Goal: Complete application form: Complete application form

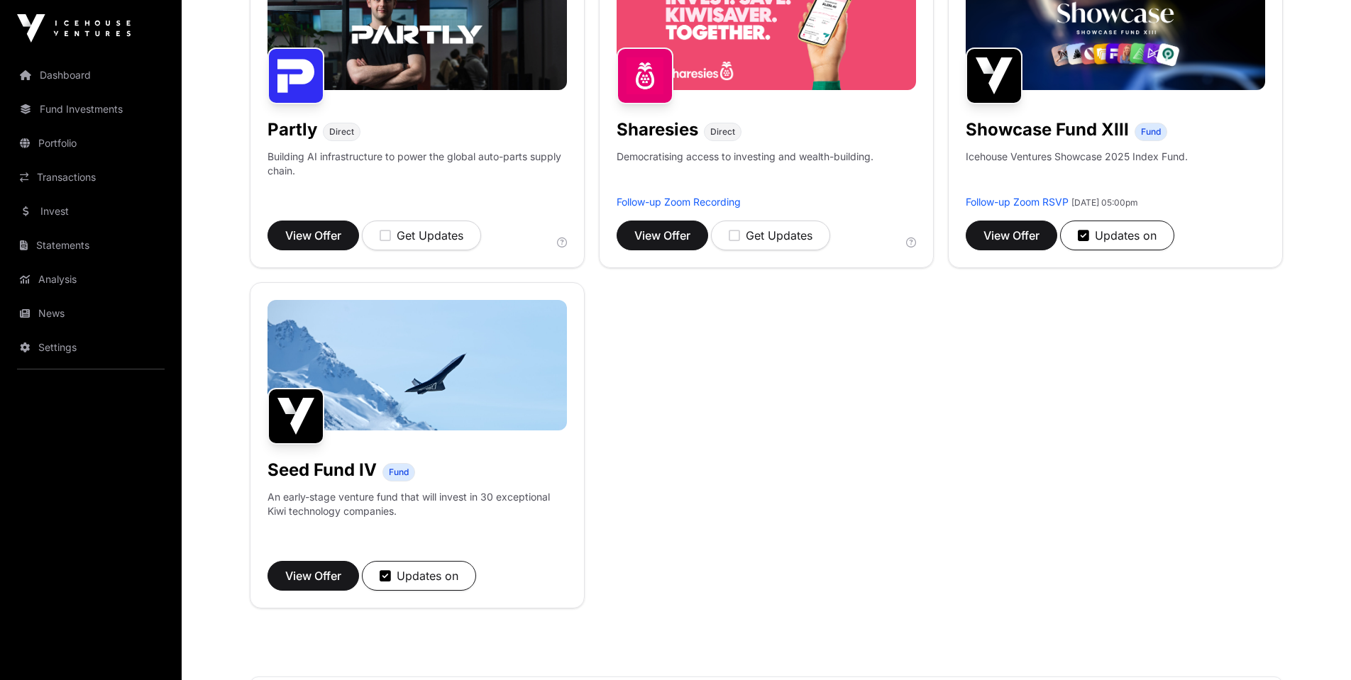
scroll to position [969, 0]
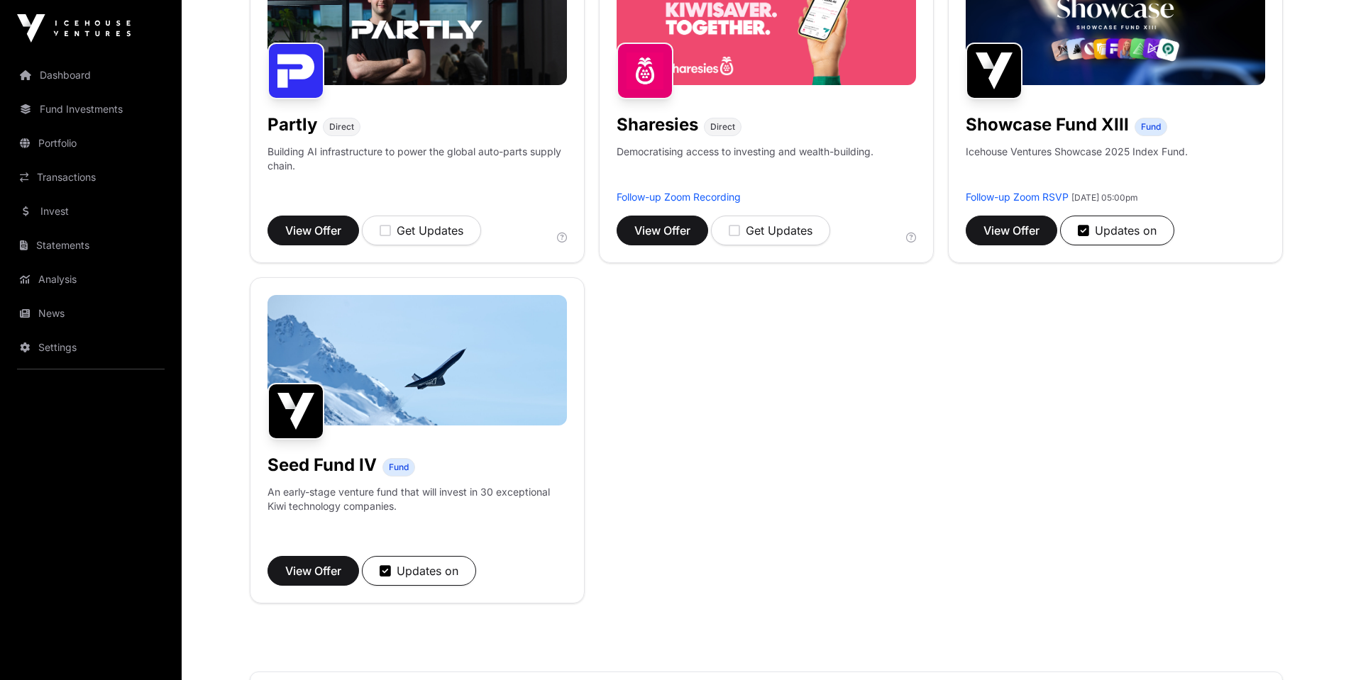
drag, startPoint x: 396, startPoint y: 467, endPoint x: 389, endPoint y: 465, distance: 7.2
click at [395, 467] on span "Fund" at bounding box center [399, 467] width 20 height 11
click at [320, 576] on span "View Offer" at bounding box center [313, 571] width 56 height 17
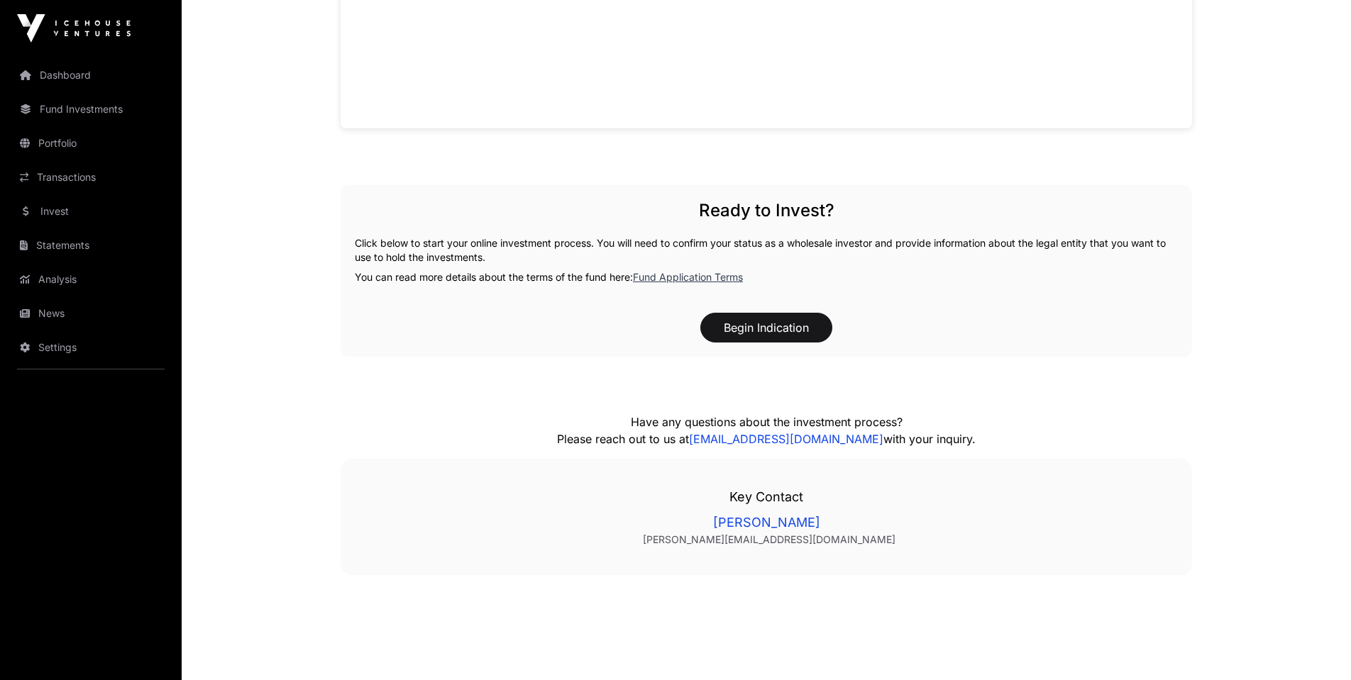
scroll to position [1379, 0]
click at [750, 331] on button "Begin Indication" at bounding box center [766, 327] width 132 height 30
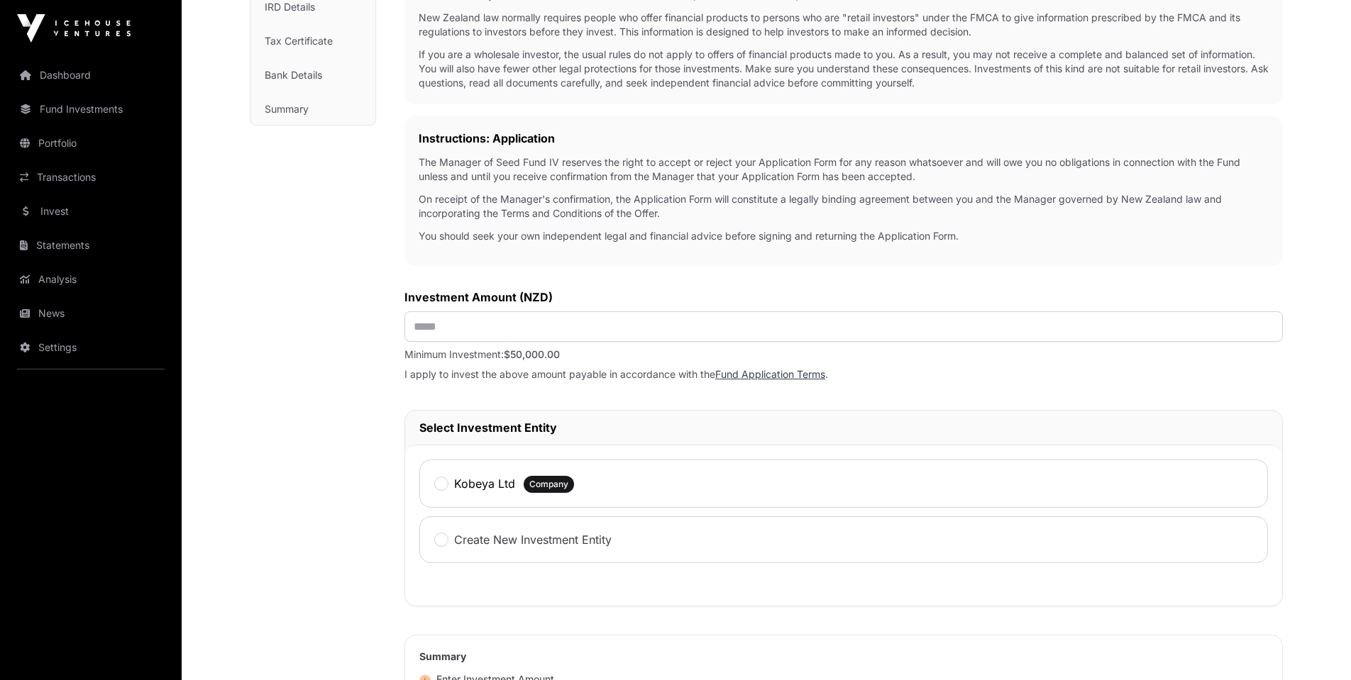
scroll to position [299, 0]
click at [494, 338] on input "text" at bounding box center [843, 324] width 878 height 31
type input "********"
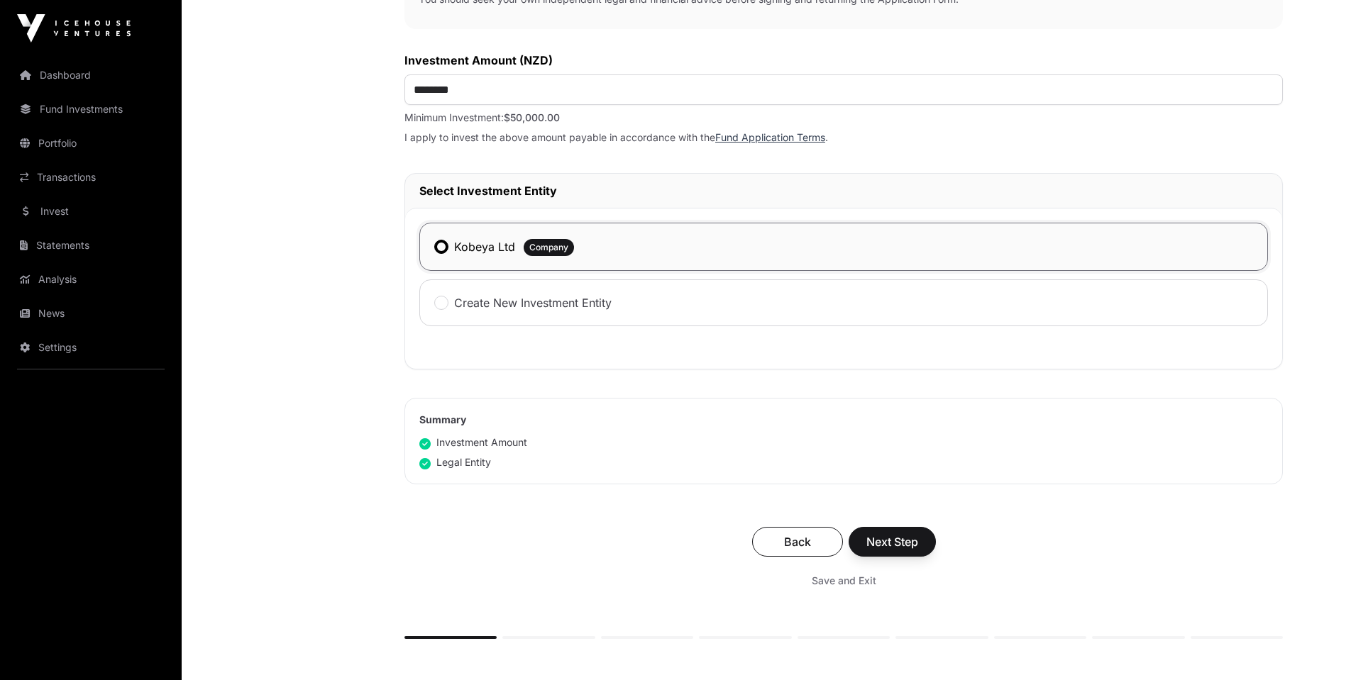
scroll to position [580, 0]
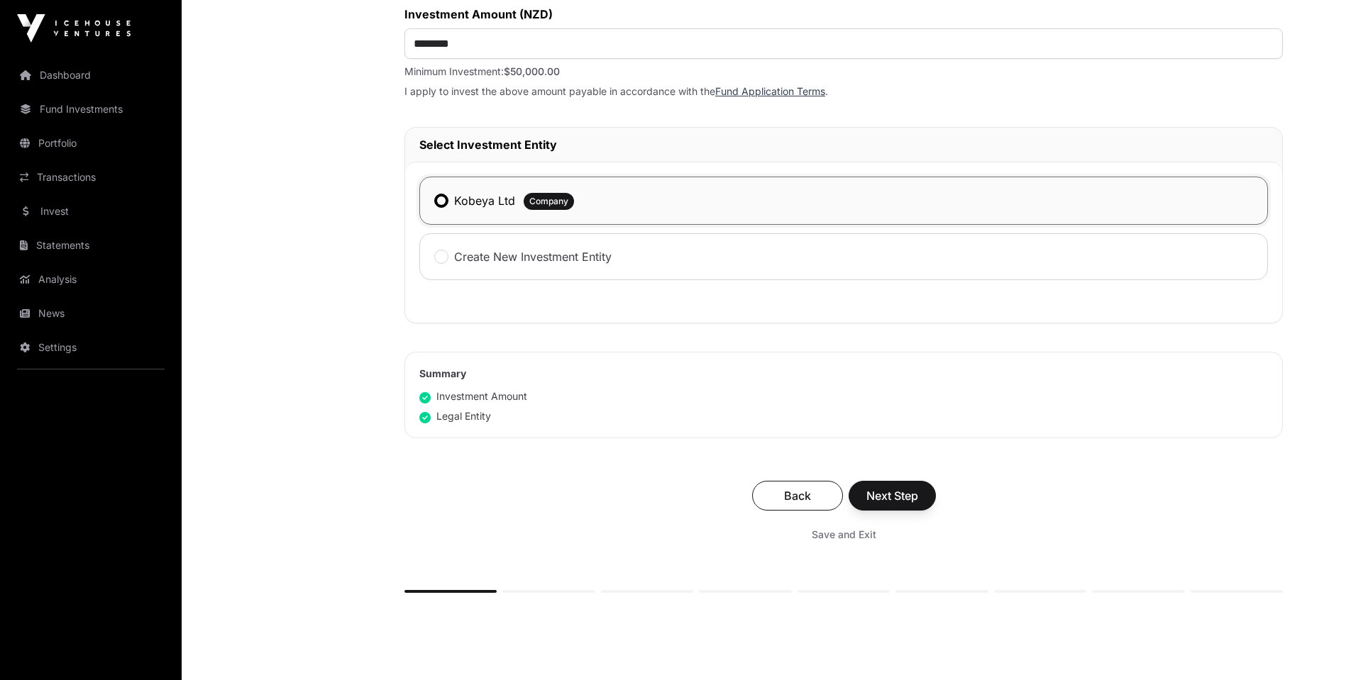
click at [909, 498] on span "Next Step" at bounding box center [892, 495] width 52 height 17
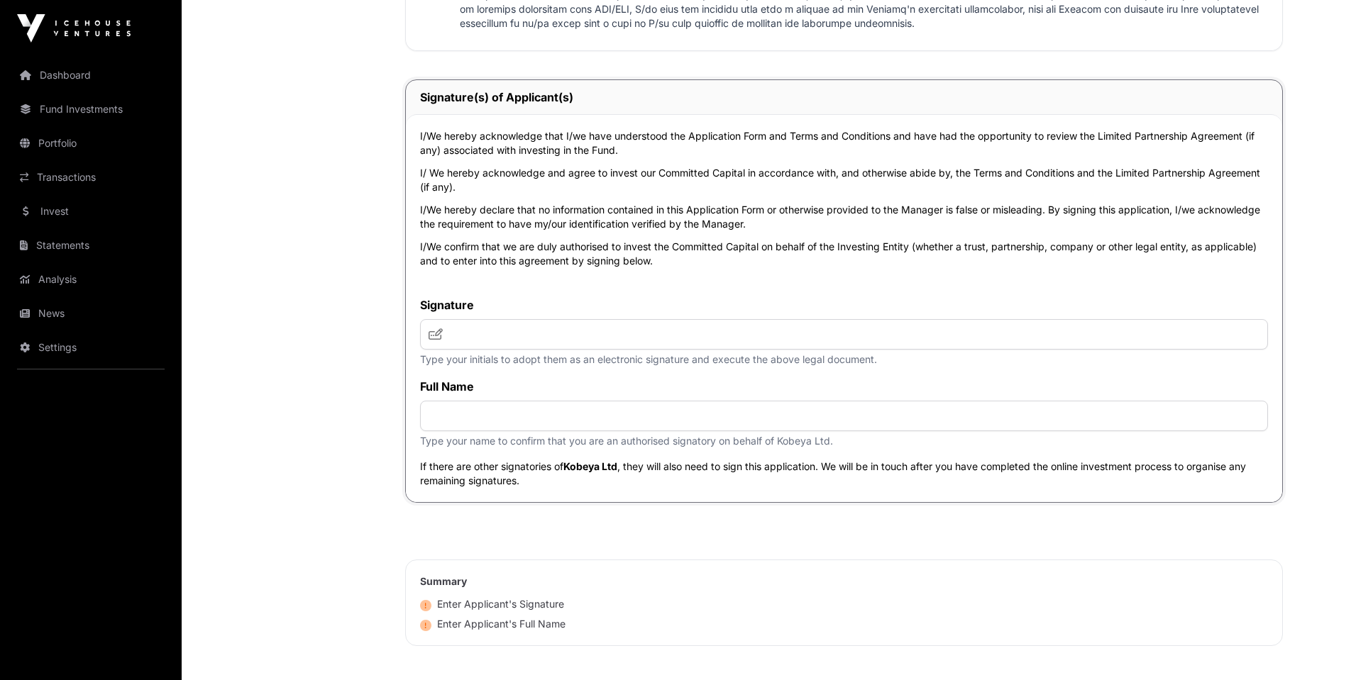
scroll to position [2939, 0]
click at [472, 340] on input "text" at bounding box center [844, 333] width 848 height 31
type input "**********"
click at [432, 336] on icon at bounding box center [435, 332] width 14 height 11
click at [433, 335] on icon at bounding box center [435, 332] width 14 height 11
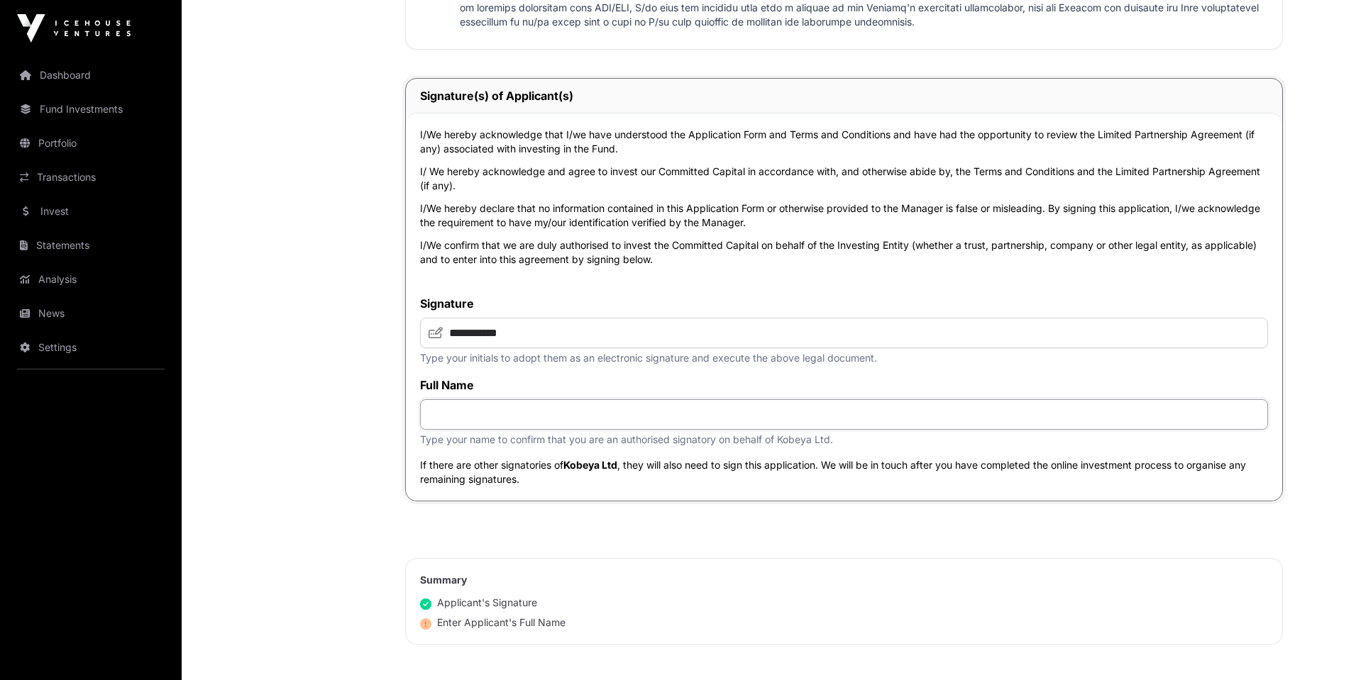
click at [466, 424] on input "text" at bounding box center [844, 414] width 848 height 31
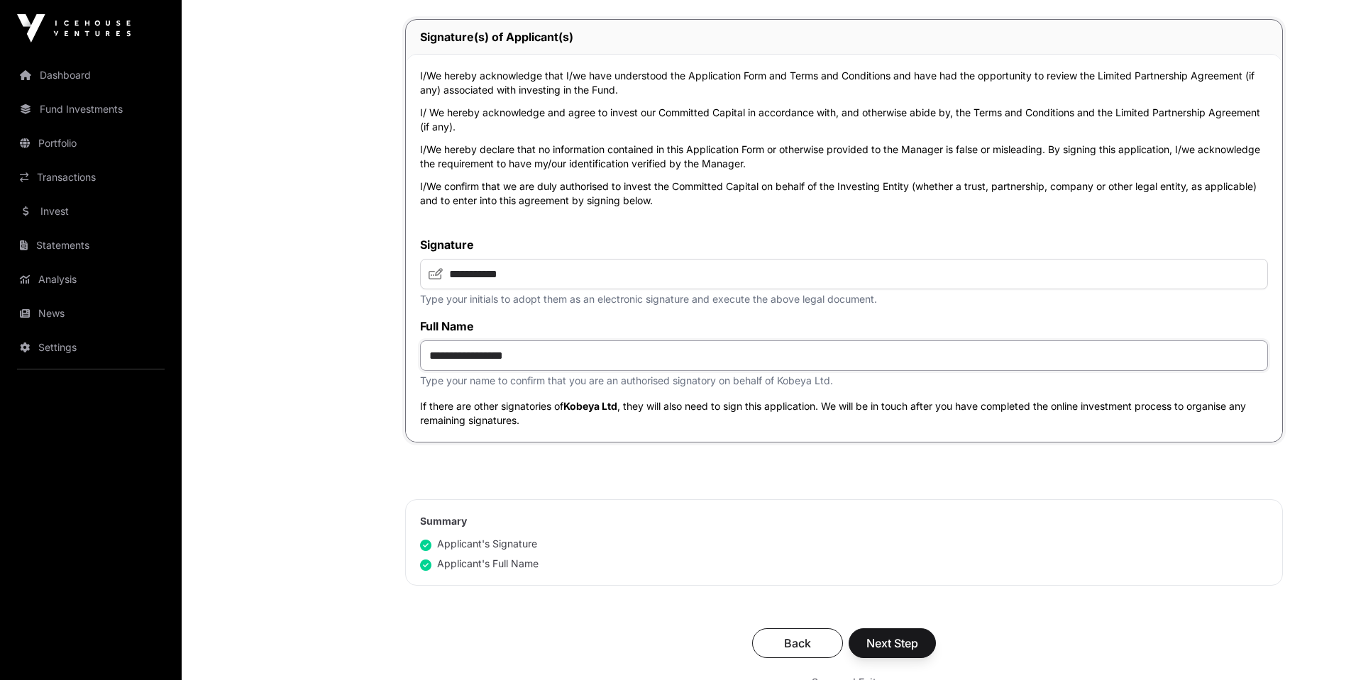
scroll to position [2984, 0]
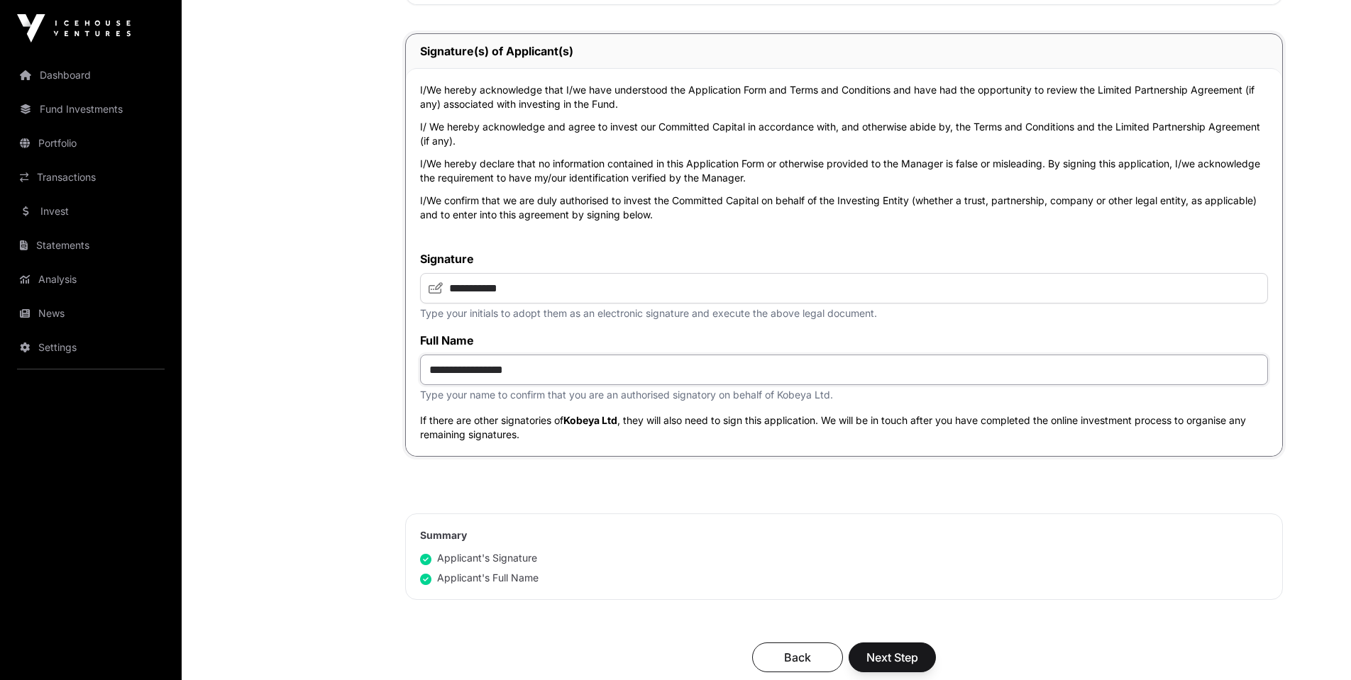
type input "**********"
drag, startPoint x: 535, startPoint y: 304, endPoint x: 509, endPoint y: 304, distance: 25.5
click at [534, 304] on input "**********" at bounding box center [844, 288] width 848 height 31
click at [440, 294] on span at bounding box center [435, 287] width 14 height 17
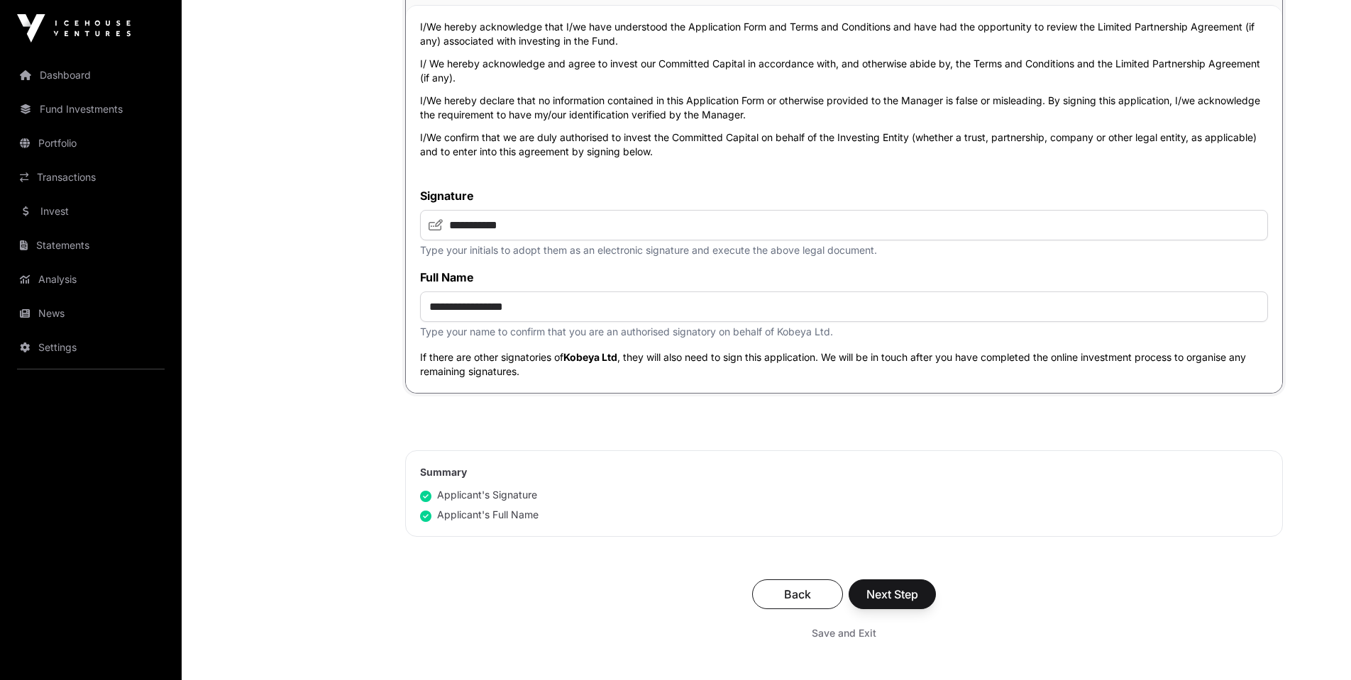
scroll to position [3059, 0]
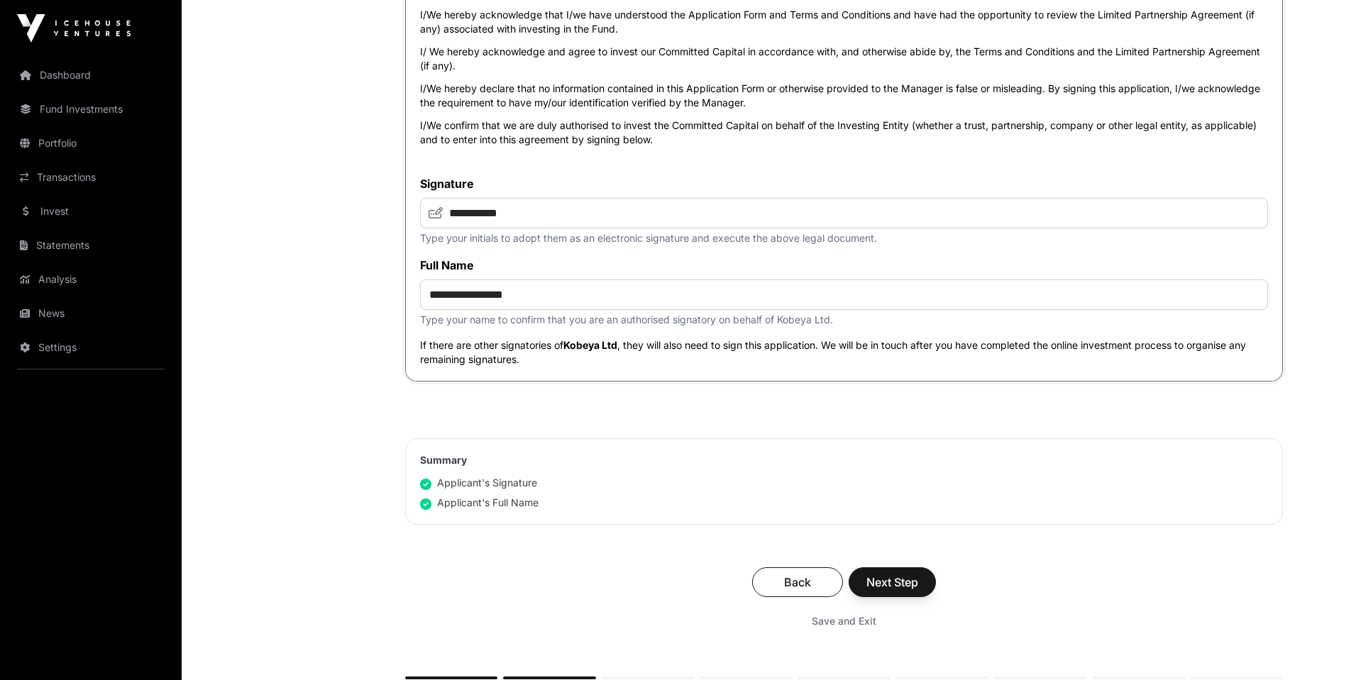
click at [904, 585] on span "Next Step" at bounding box center [892, 582] width 52 height 17
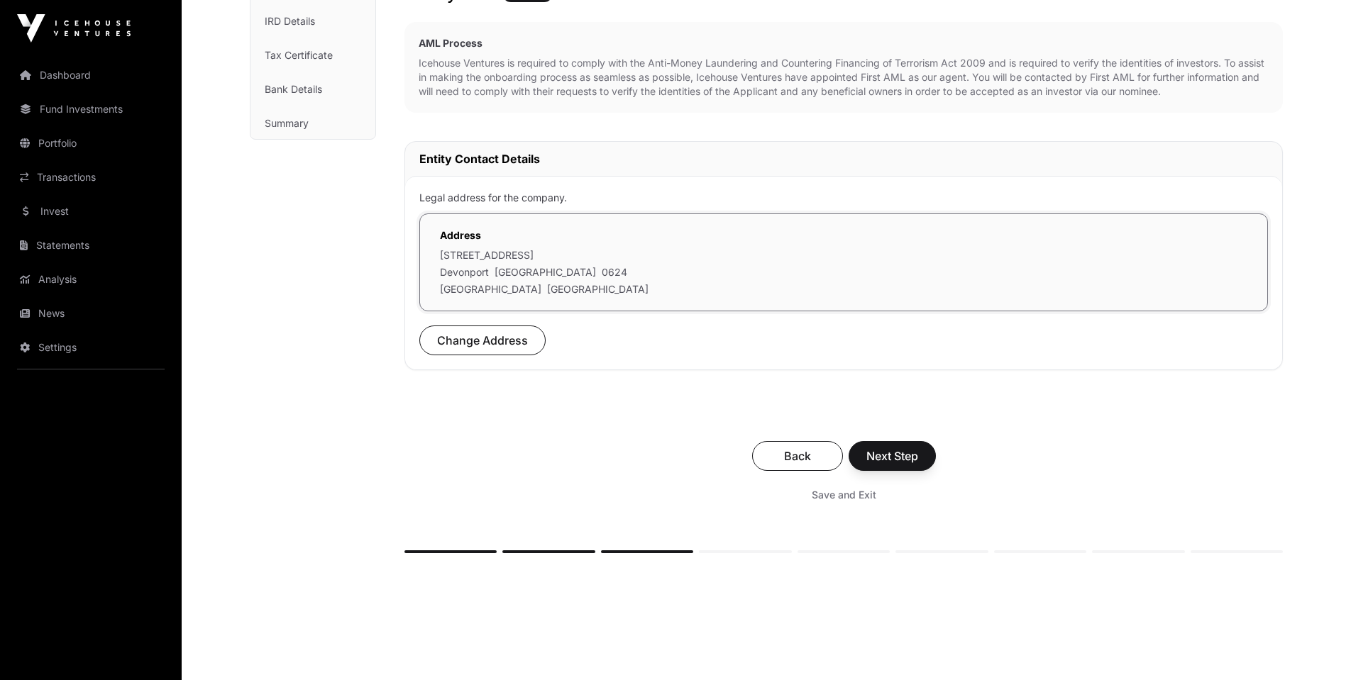
click at [617, 416] on div "Your Contact Details To keep your account secure, please verify your identity. …" at bounding box center [843, 196] width 878 height 716
click at [907, 450] on span "Next Step" at bounding box center [892, 457] width 52 height 17
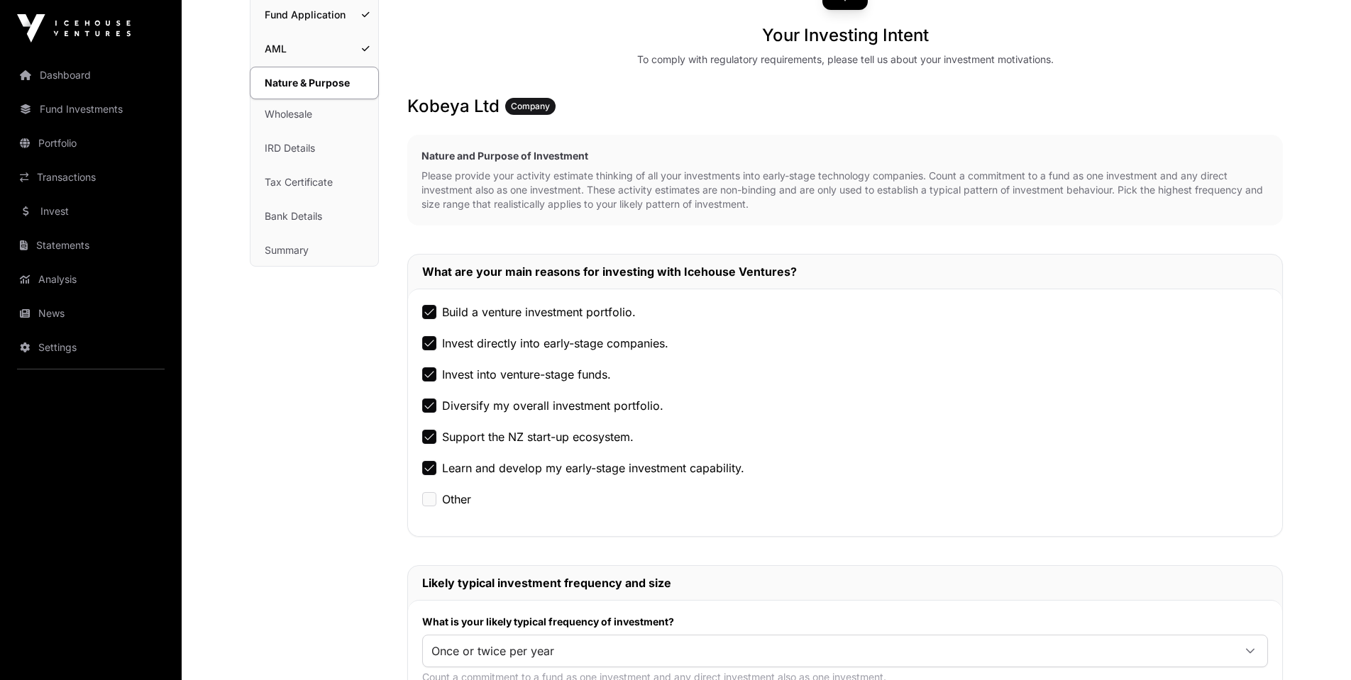
scroll to position [172, 0]
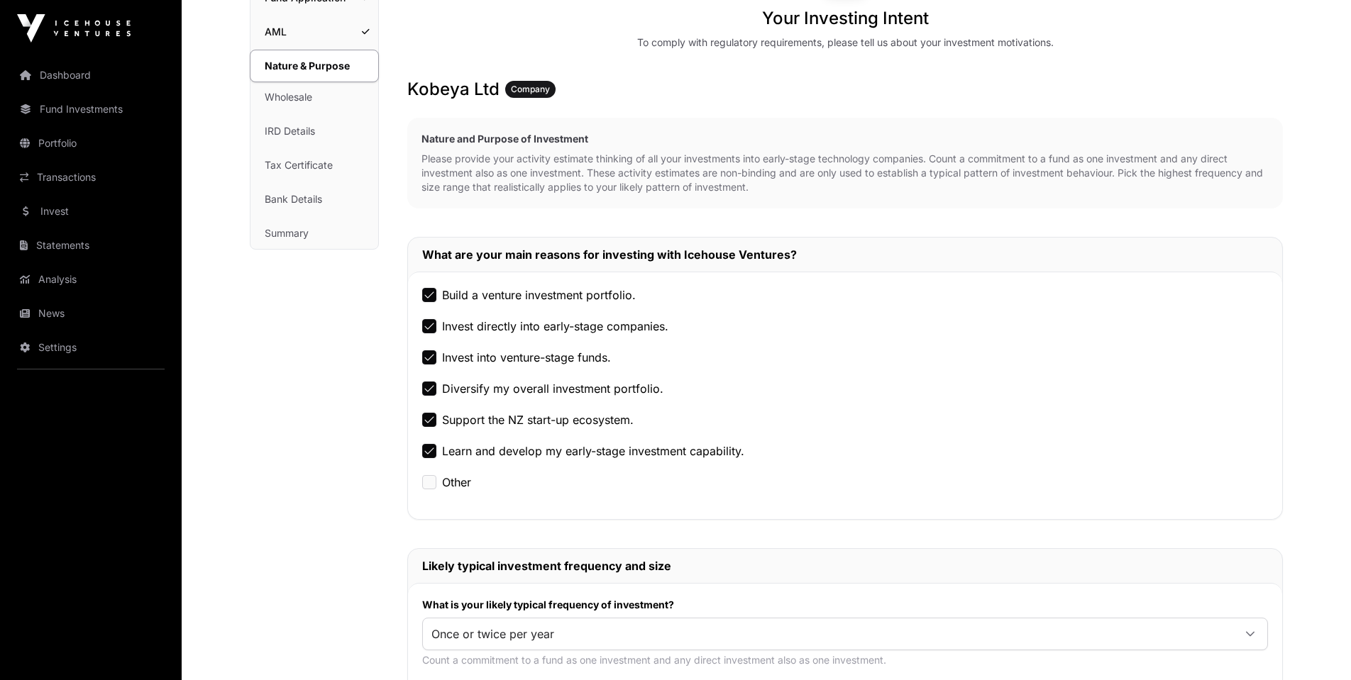
click at [331, 426] on div "Nature & Purpose Investment Fund Application AML Nature & Purpose Wholesale IRD…" at bounding box center [314, 570] width 129 height 1244
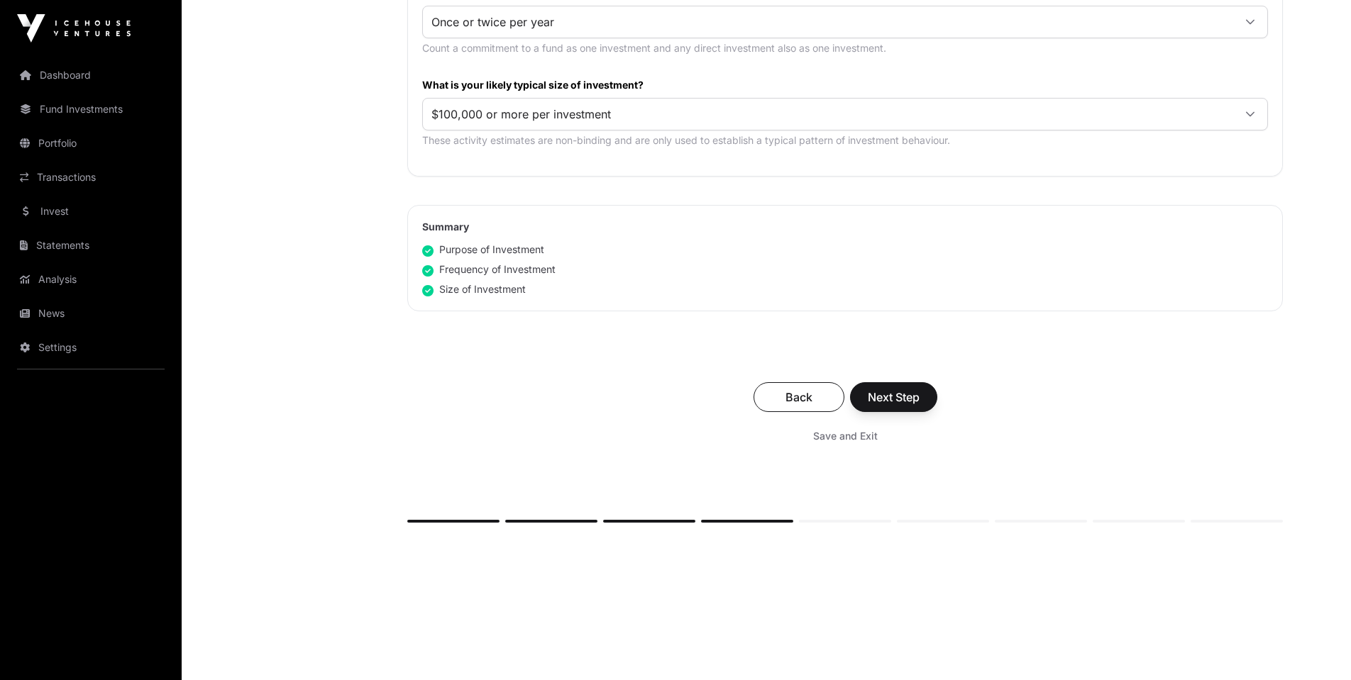
scroll to position [788, 0]
click at [897, 382] on button "Next Step" at bounding box center [893, 394] width 87 height 30
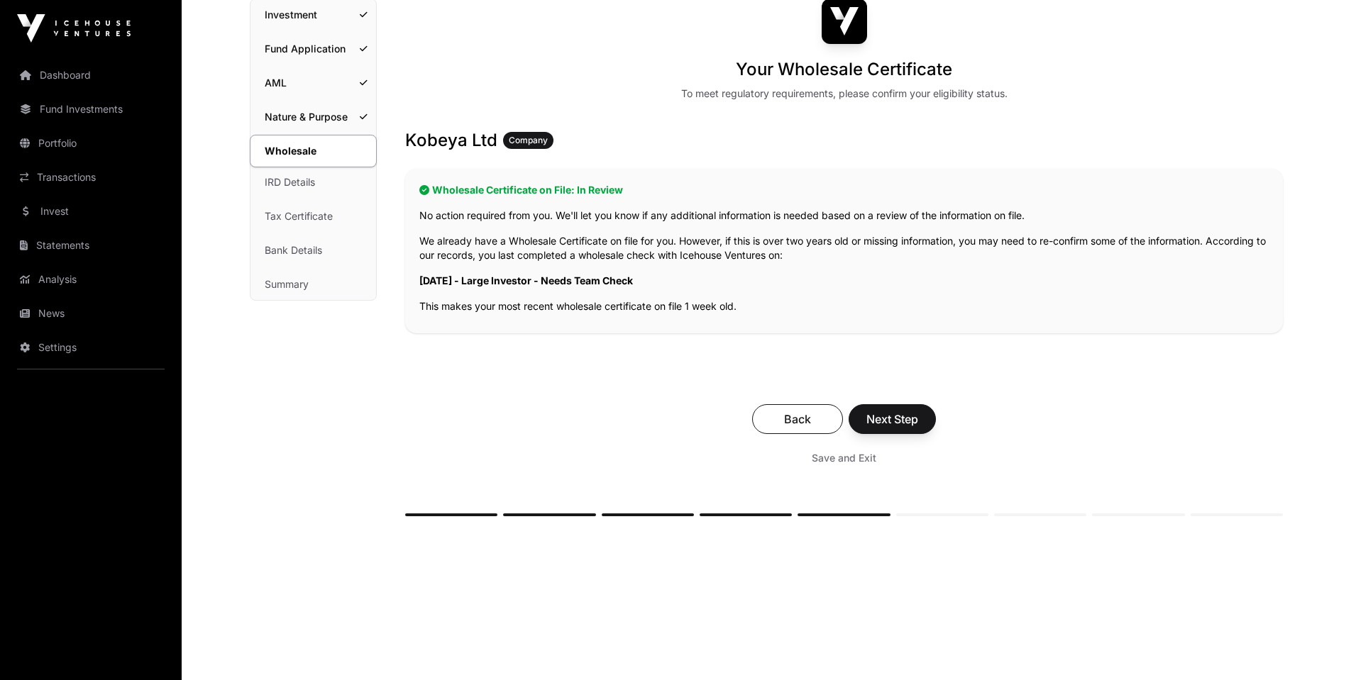
scroll to position [128, 0]
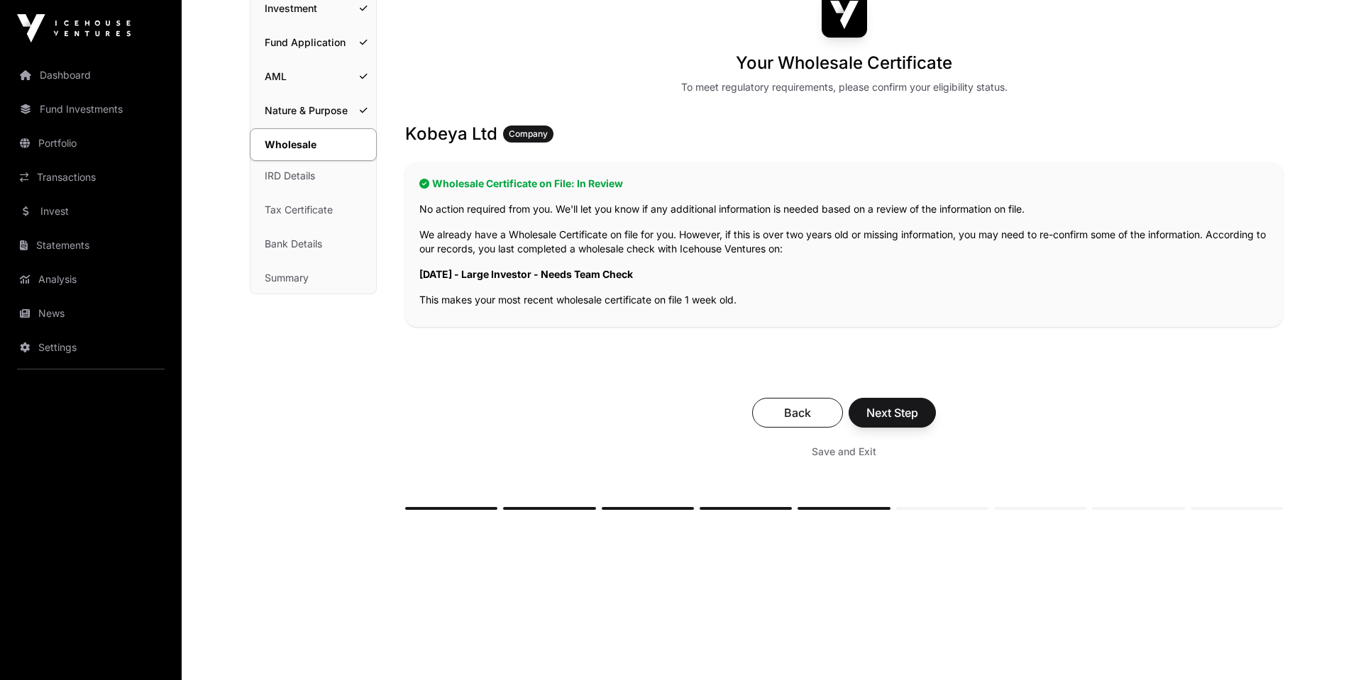
click at [893, 411] on span "Next Step" at bounding box center [892, 412] width 52 height 17
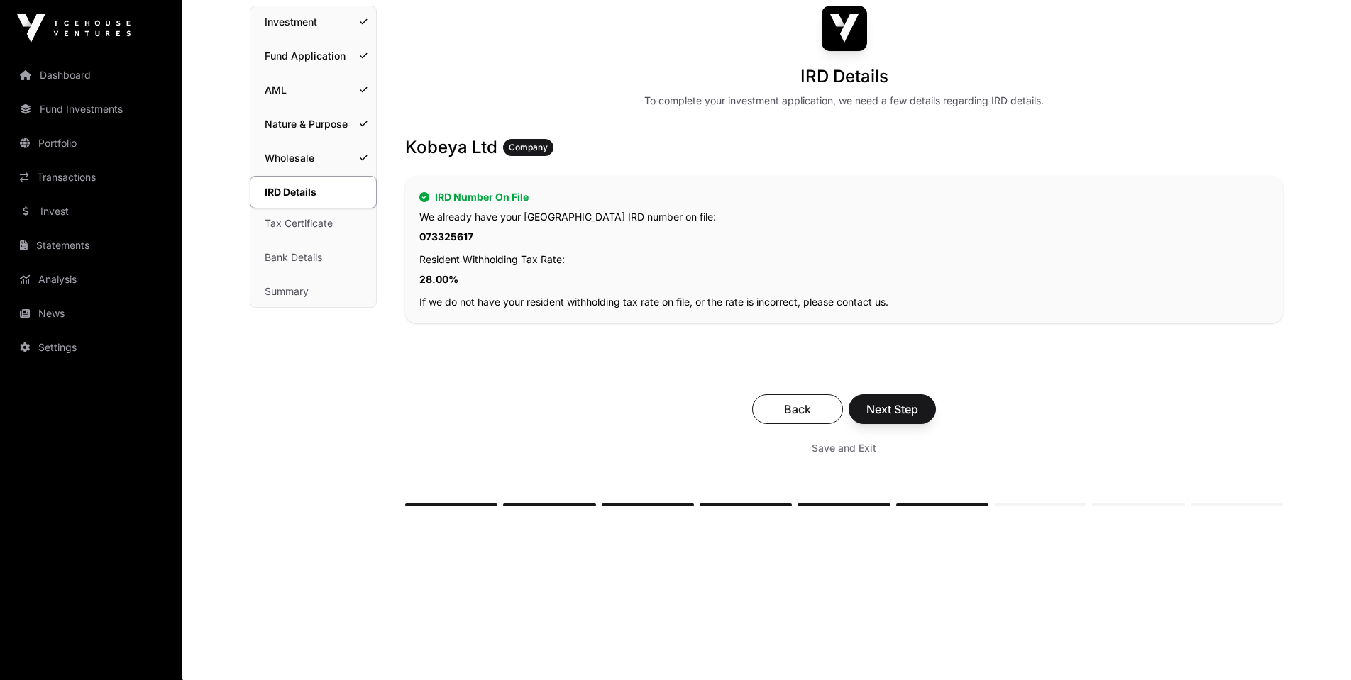
scroll to position [115, 0]
click at [907, 411] on span "Next Step" at bounding box center [892, 408] width 52 height 17
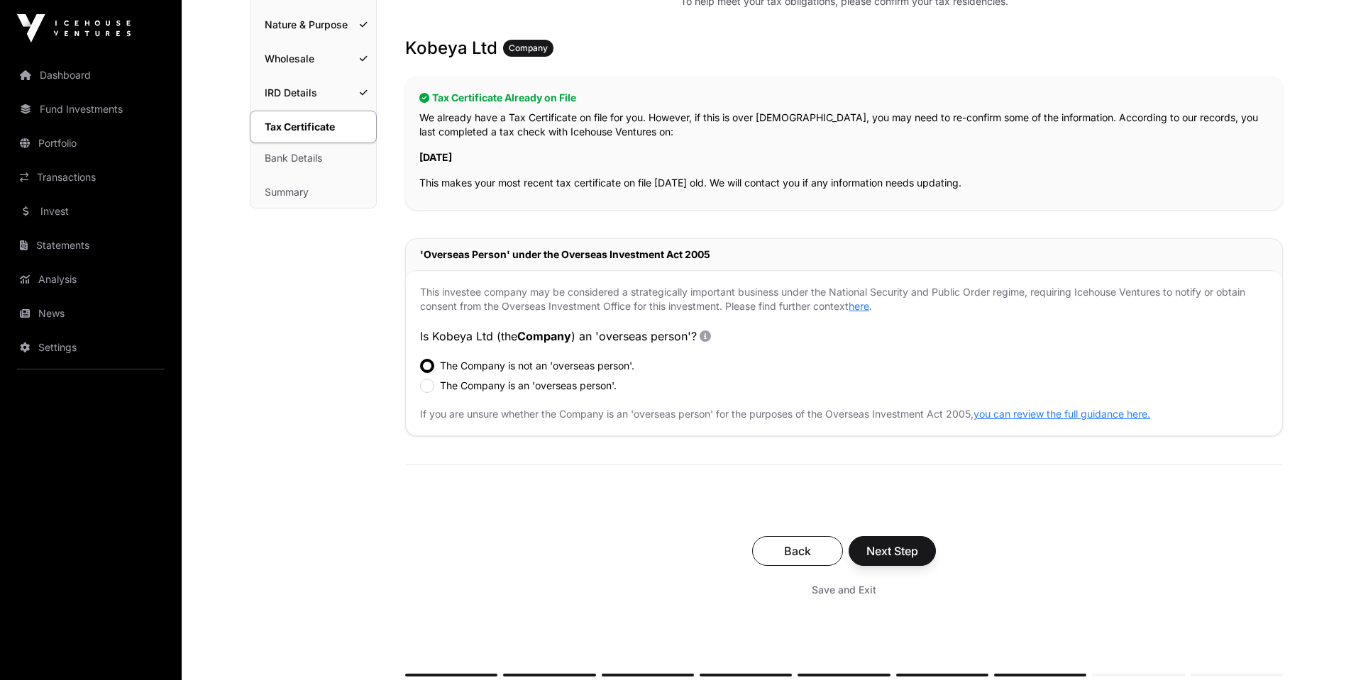
scroll to position [219, 0]
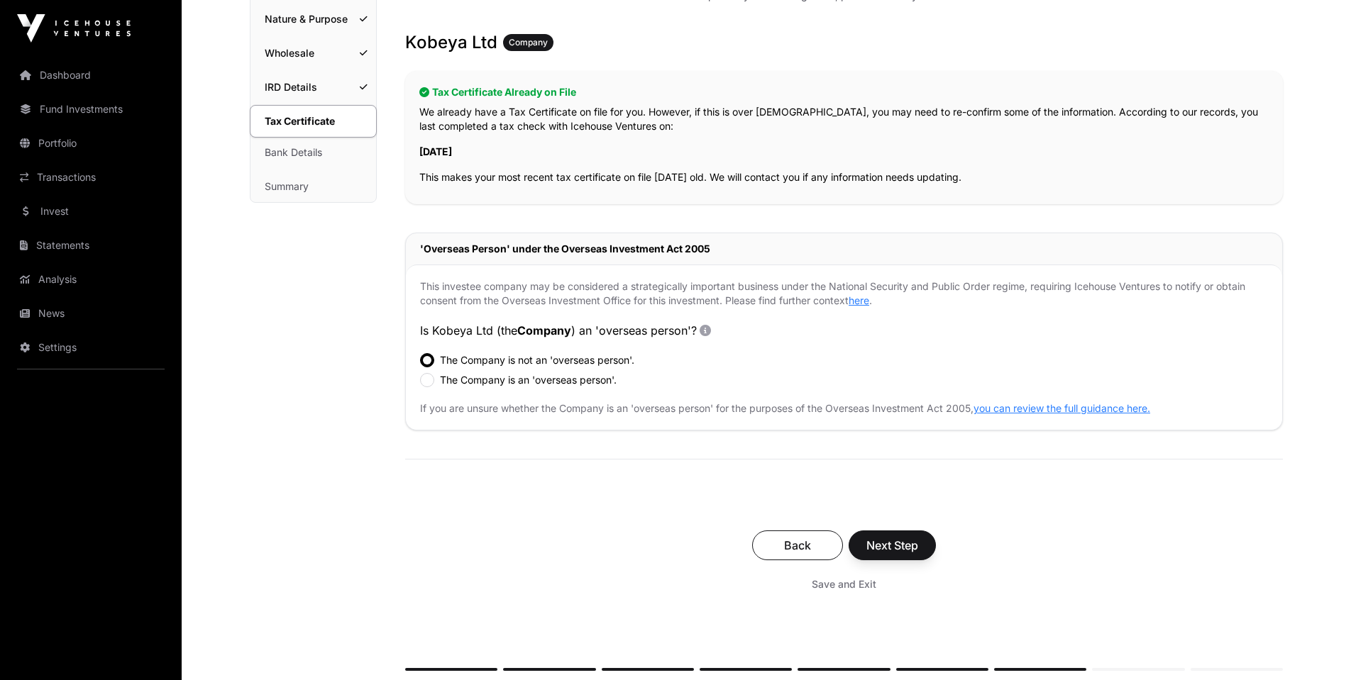
click at [902, 531] on button "Next Step" at bounding box center [891, 546] width 87 height 30
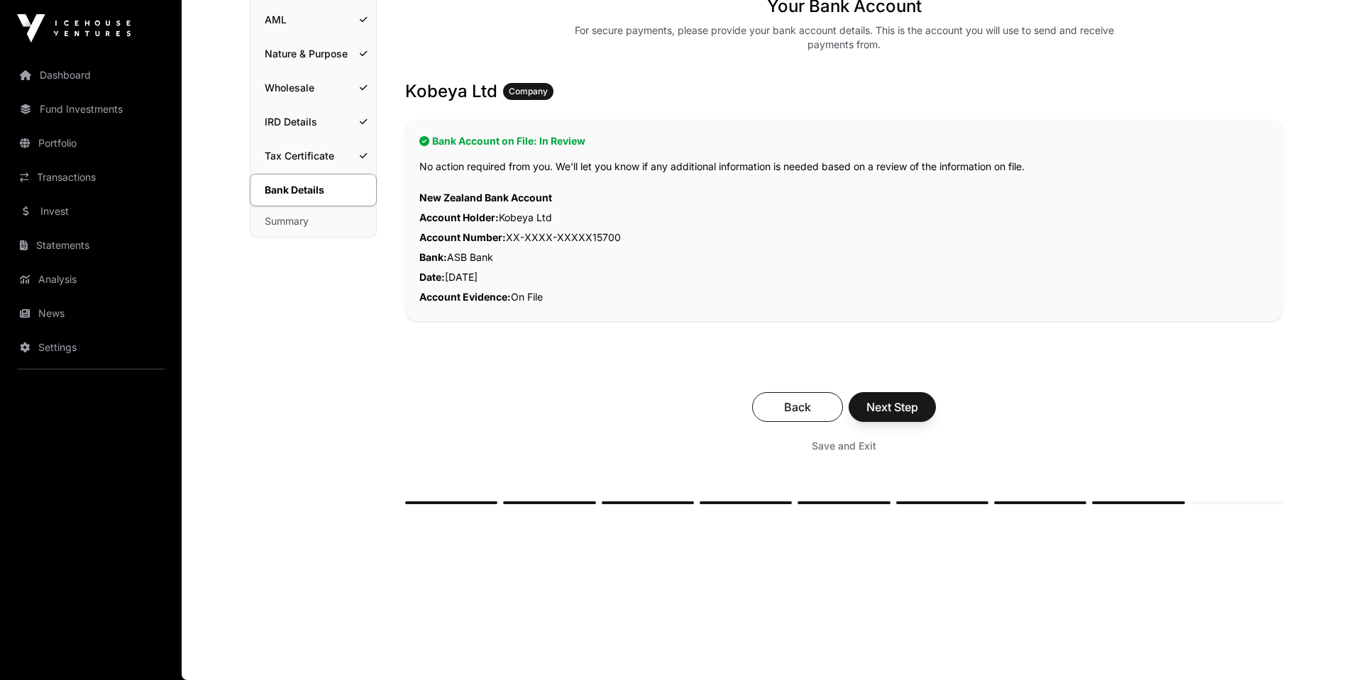
scroll to position [184, 0]
drag, startPoint x: 904, startPoint y: 404, endPoint x: 892, endPoint y: 395, distance: 15.2
click at [904, 404] on span "Next Step" at bounding box center [892, 407] width 52 height 17
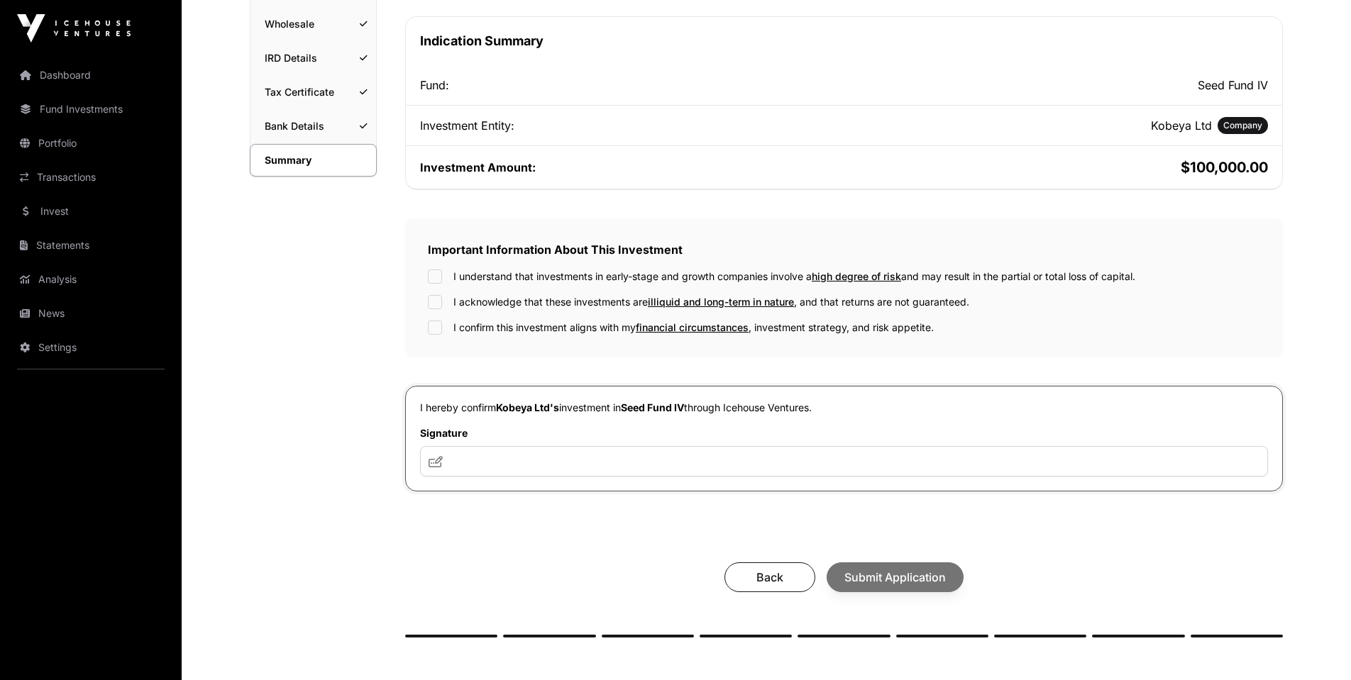
scroll to position [249, 0]
click at [444, 276] on div "I understand that investments in early-stage and growth companies involve a hig…" at bounding box center [844, 276] width 832 height 14
click at [470, 459] on input "text" at bounding box center [844, 460] width 848 height 31
type input "**********"
drag, startPoint x: 919, startPoint y: 582, endPoint x: 911, endPoint y: 576, distance: 10.1
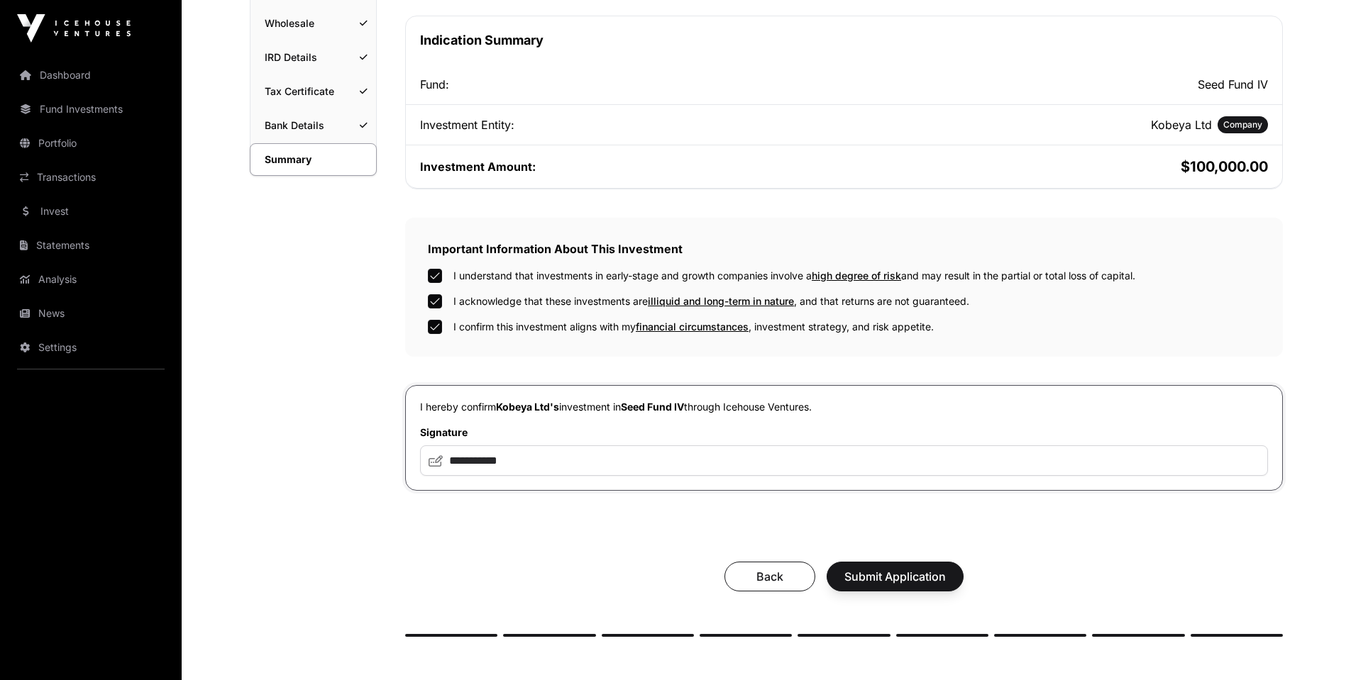
click at [911, 576] on span "Submit Application" at bounding box center [894, 576] width 101 height 17
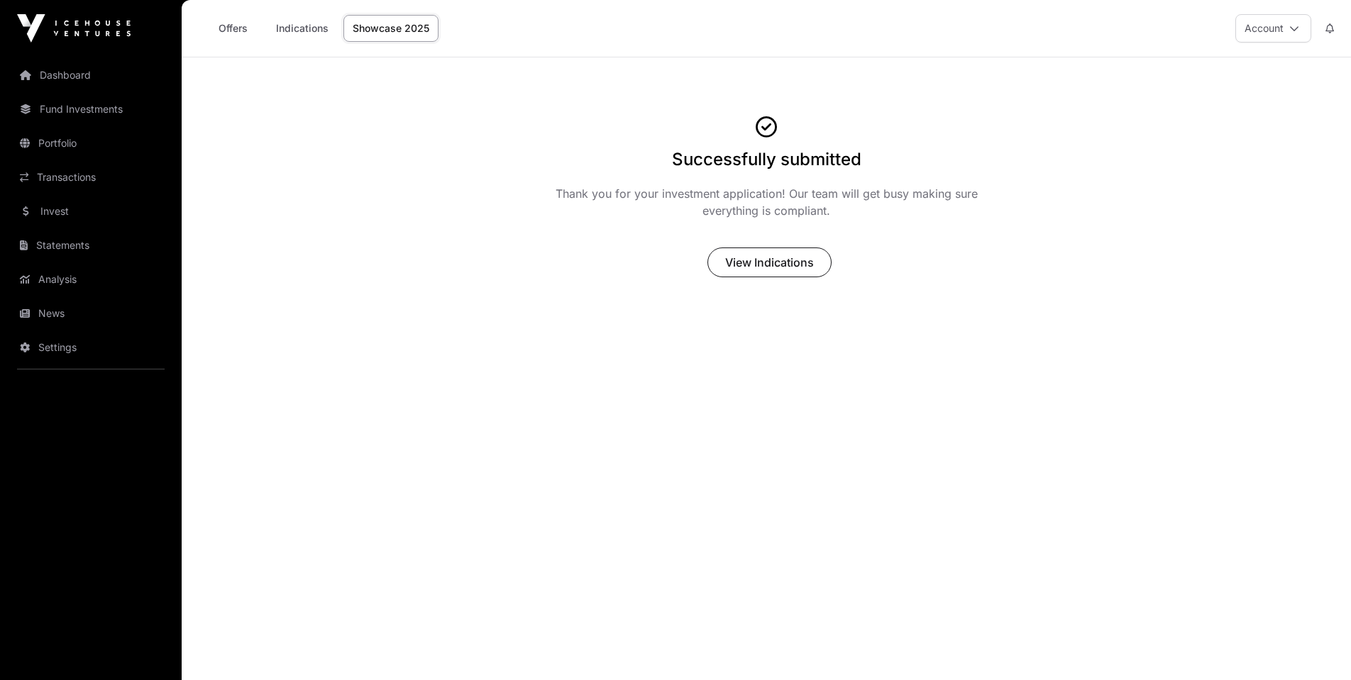
click at [765, 264] on span "View Indications" at bounding box center [769, 262] width 89 height 17
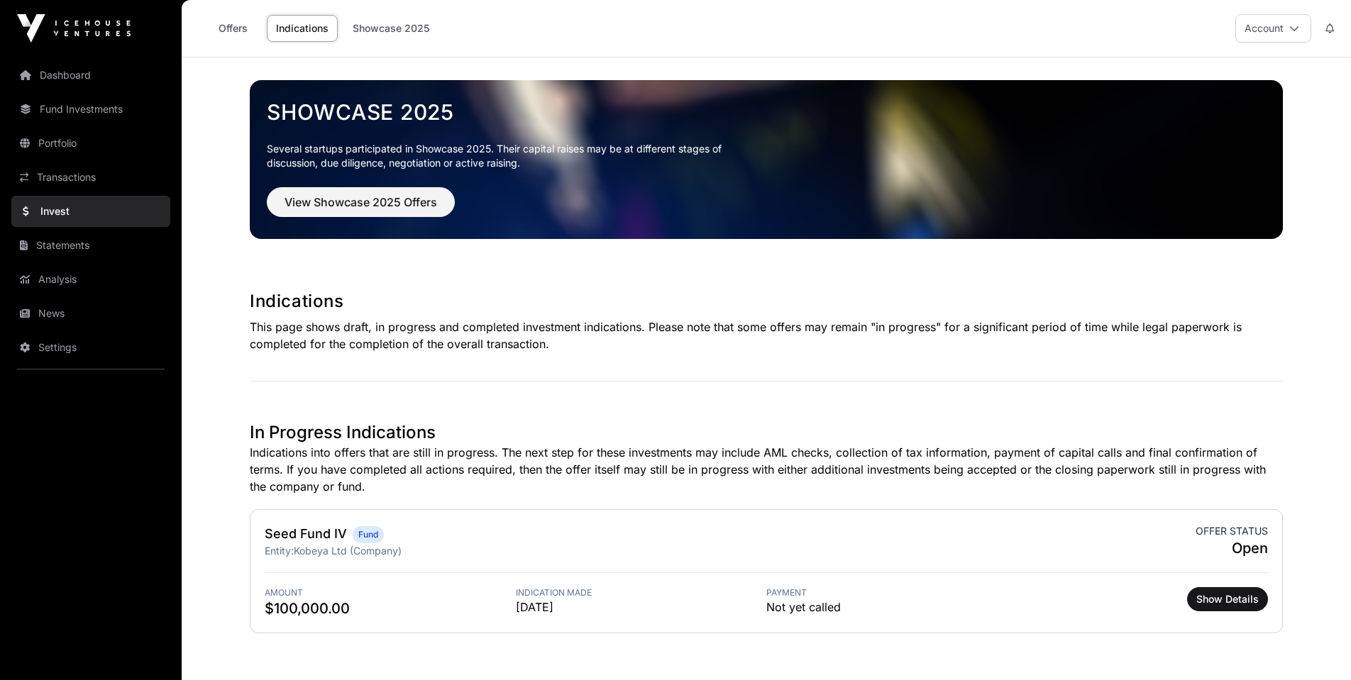
click at [345, 203] on span "View Showcase 2025 Offers" at bounding box center [360, 202] width 153 height 17
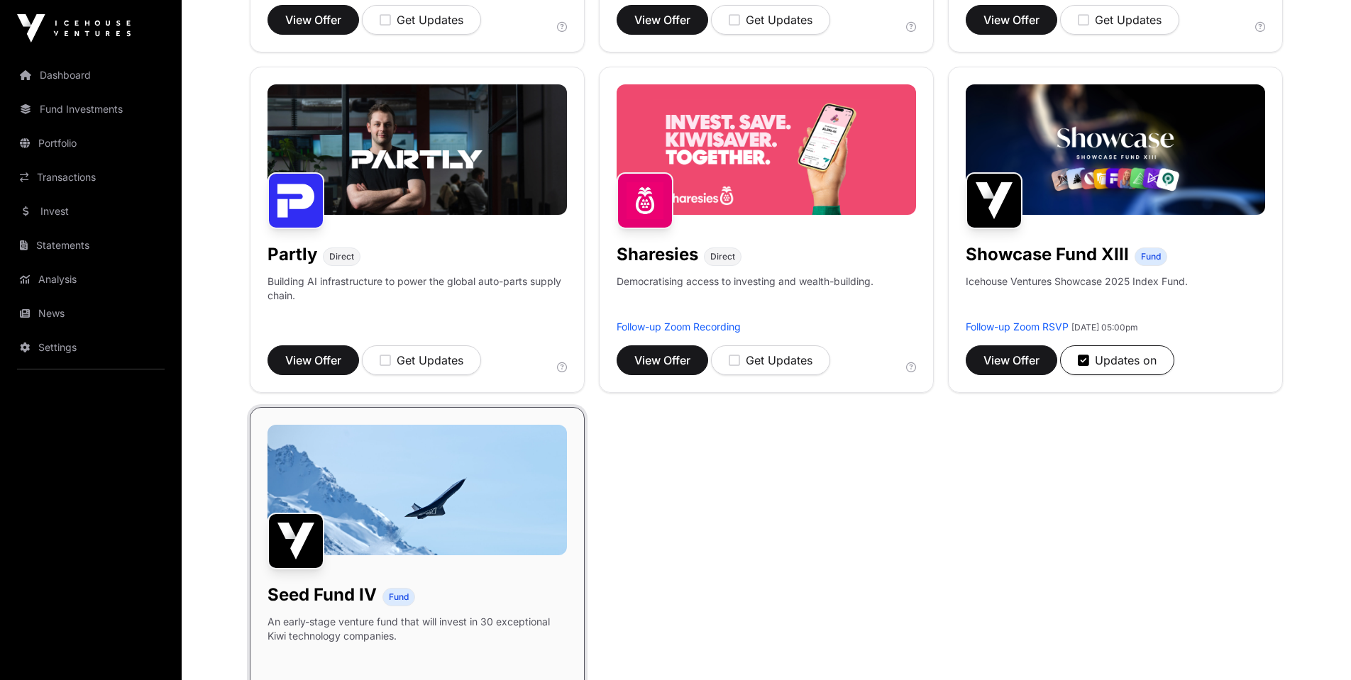
scroll to position [833, 0]
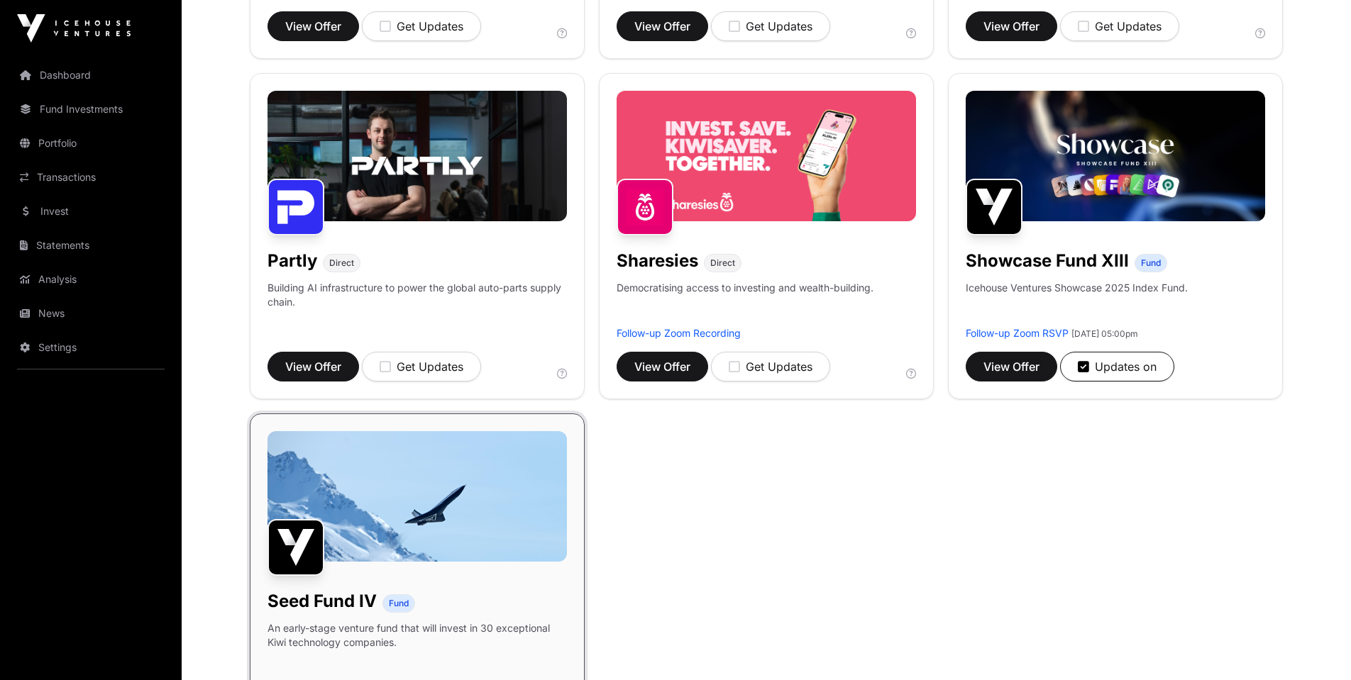
drag, startPoint x: 1151, startPoint y: 261, endPoint x: 1141, endPoint y: 272, distance: 14.6
click at [1151, 261] on span "Fund" at bounding box center [1151, 263] width 20 height 11
click at [1016, 365] on span "View Offer" at bounding box center [1011, 366] width 56 height 17
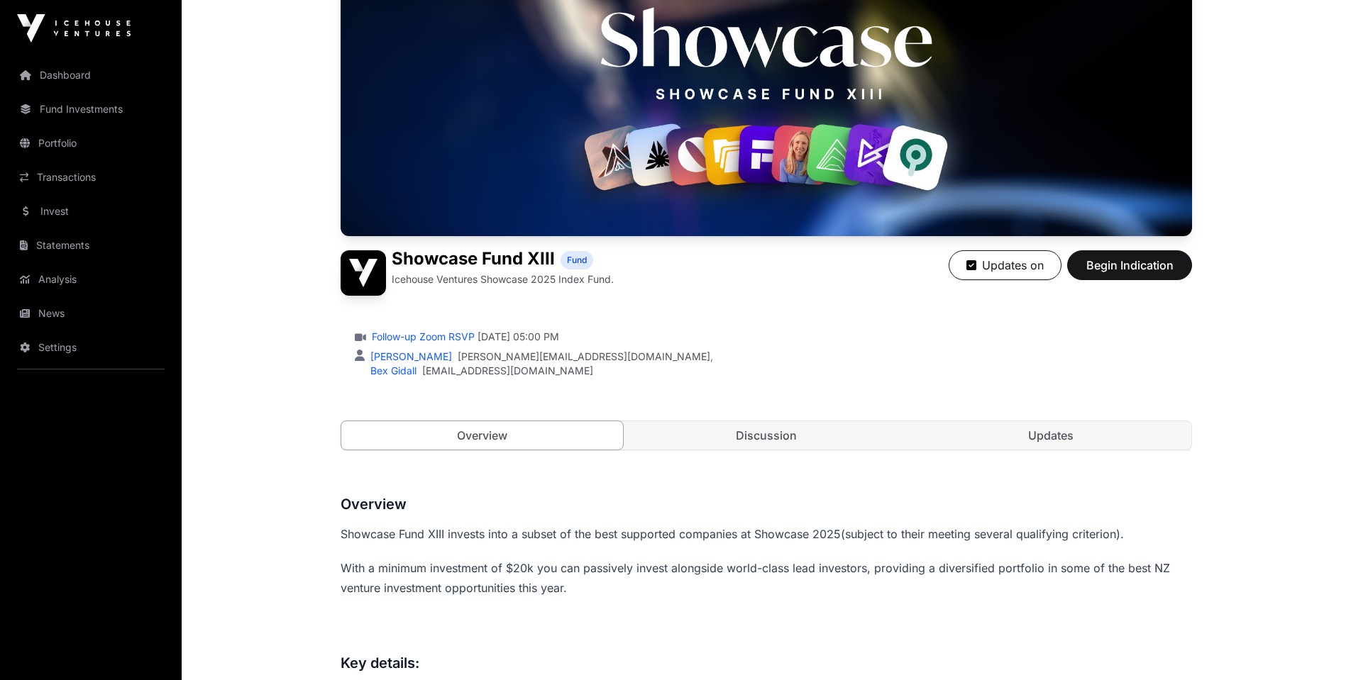
scroll to position [162, 0]
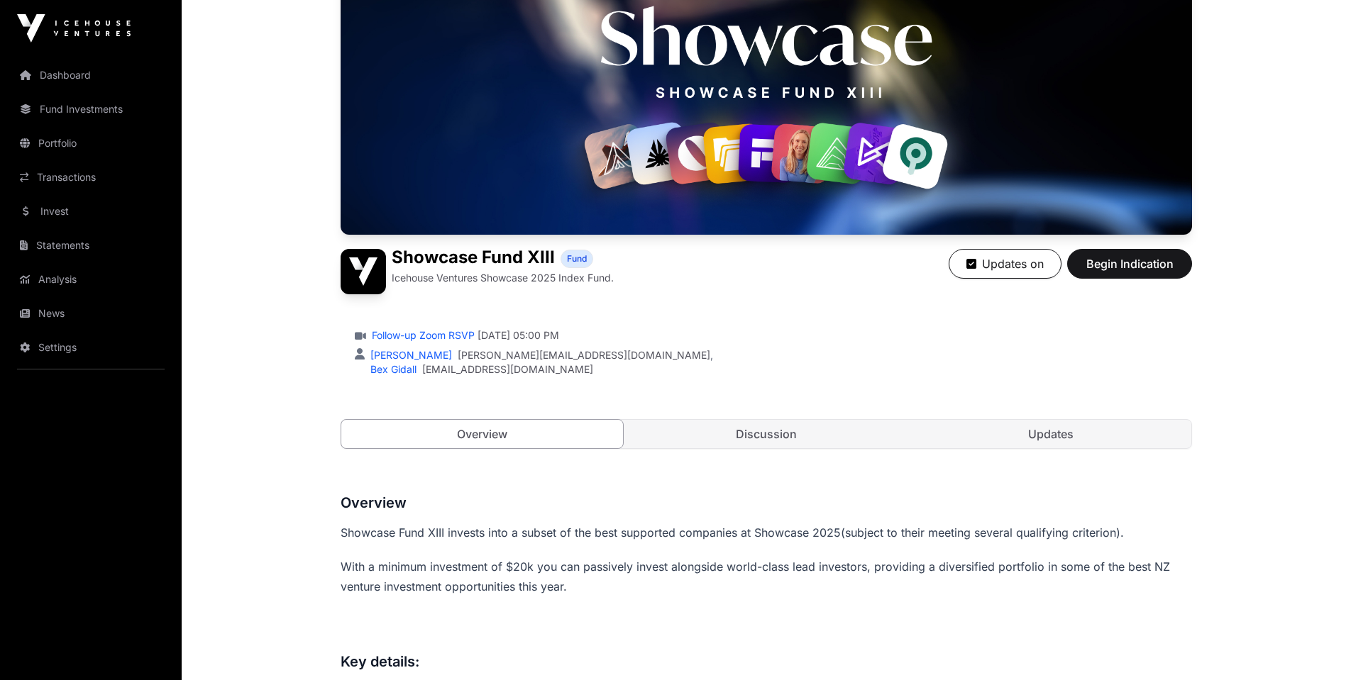
click at [1119, 263] on span "Begin Indication" at bounding box center [1129, 263] width 89 height 17
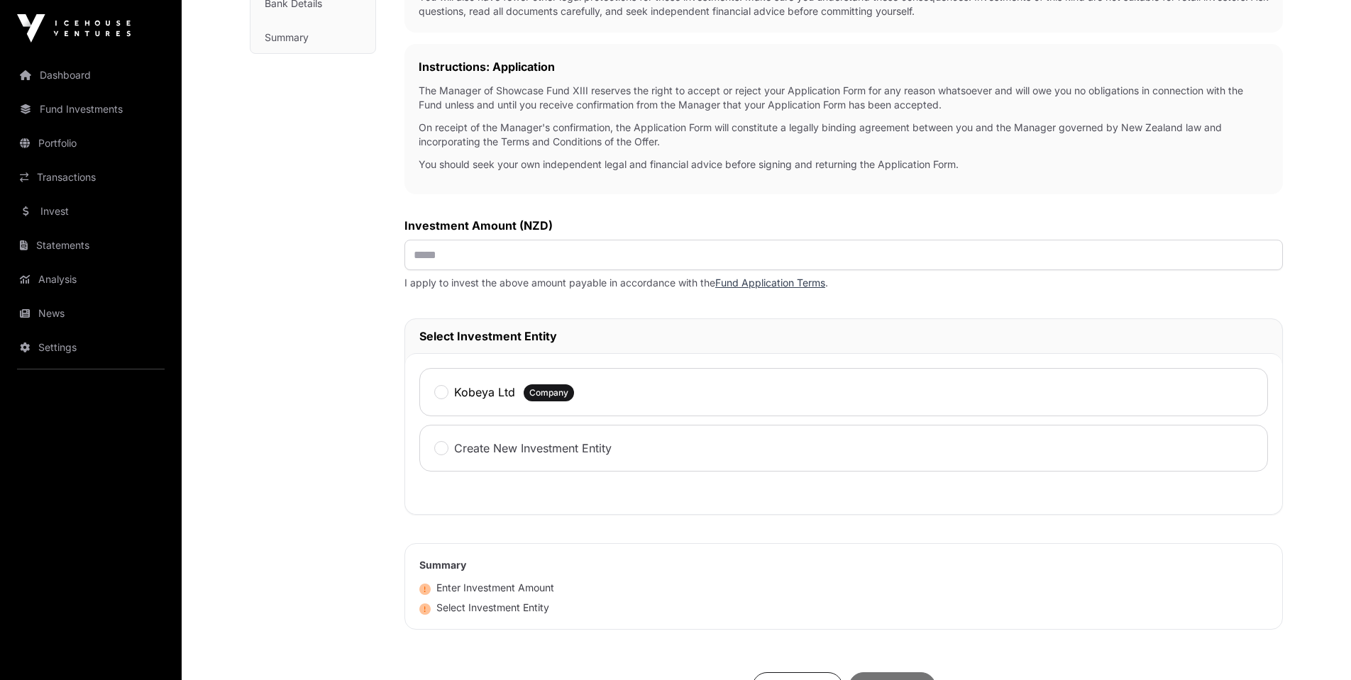
scroll to position [370, 0]
click at [490, 258] on input "text" at bounding box center [843, 253] width 878 height 31
type input "********"
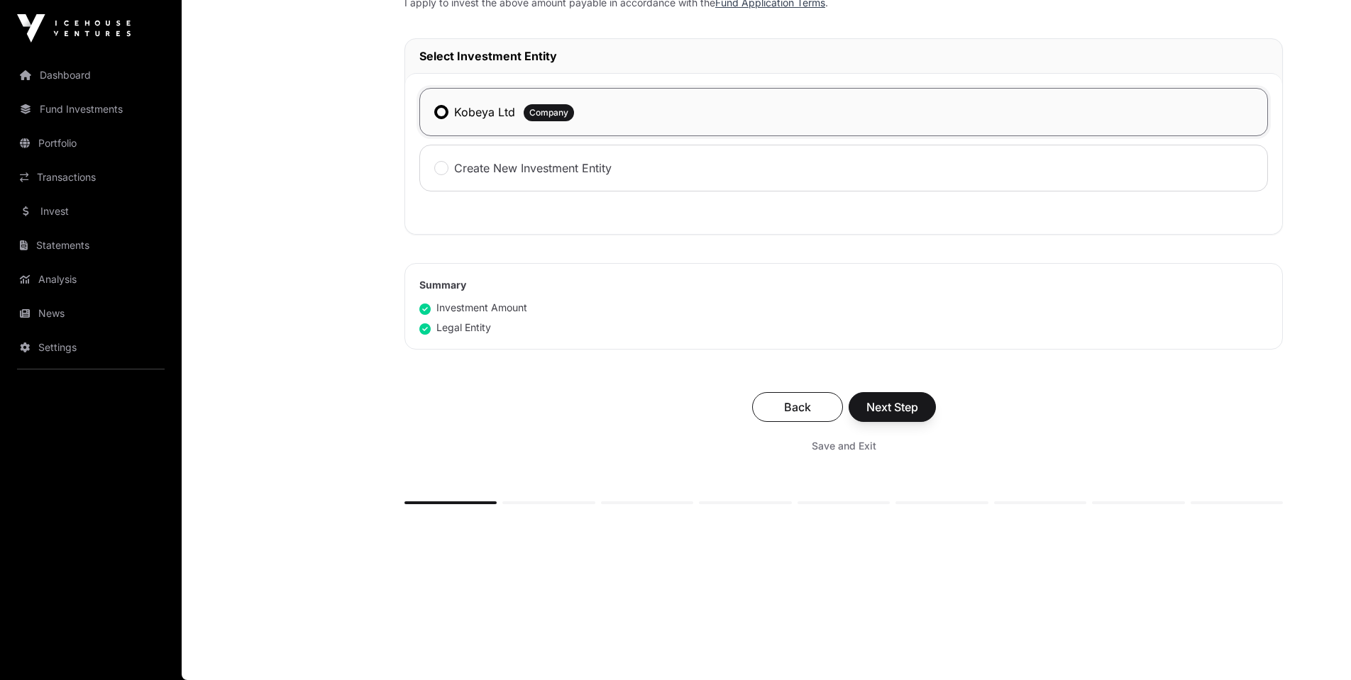
scroll to position [650, 0]
drag, startPoint x: 894, startPoint y: 406, endPoint x: 885, endPoint y: 397, distance: 12.6
click at [890, 401] on span "Next Step" at bounding box center [892, 407] width 52 height 17
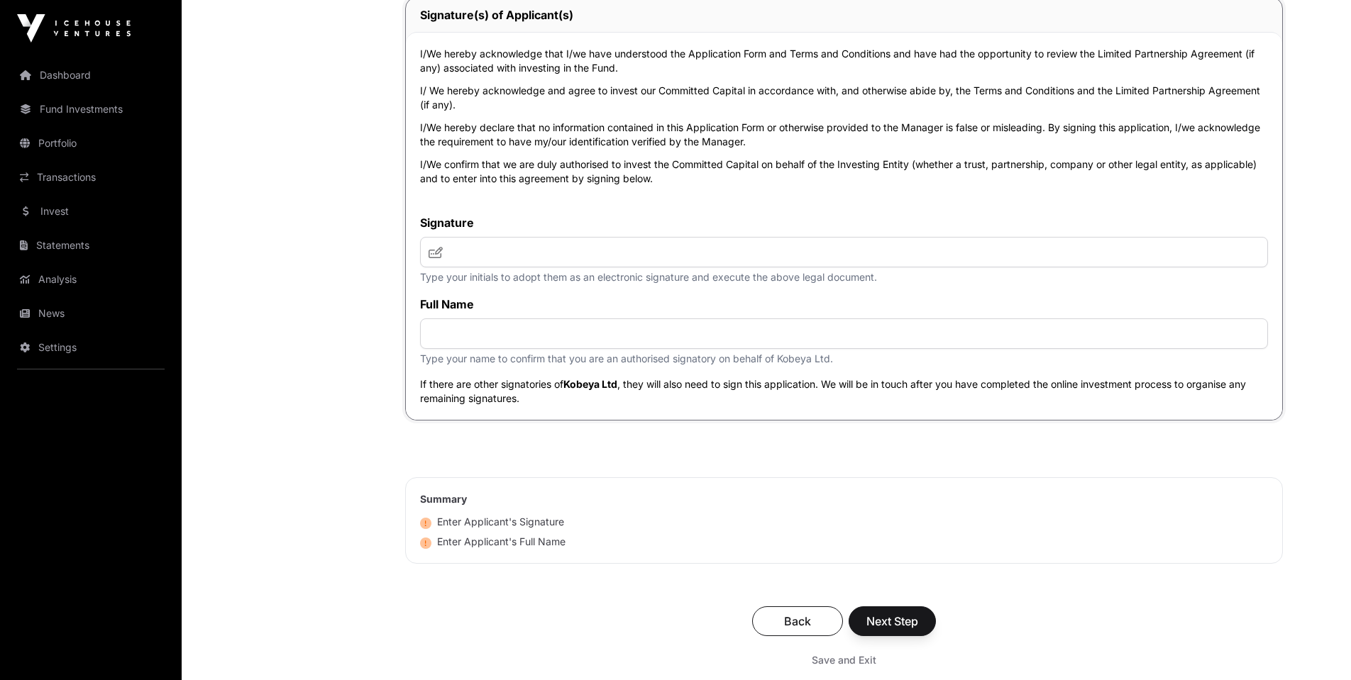
scroll to position [4786, 0]
drag, startPoint x: 477, startPoint y: 255, endPoint x: 485, endPoint y: 255, distance: 7.8
click at [483, 255] on input "text" at bounding box center [844, 254] width 848 height 31
type input "**********"
click at [453, 350] on input "text" at bounding box center [844, 336] width 848 height 31
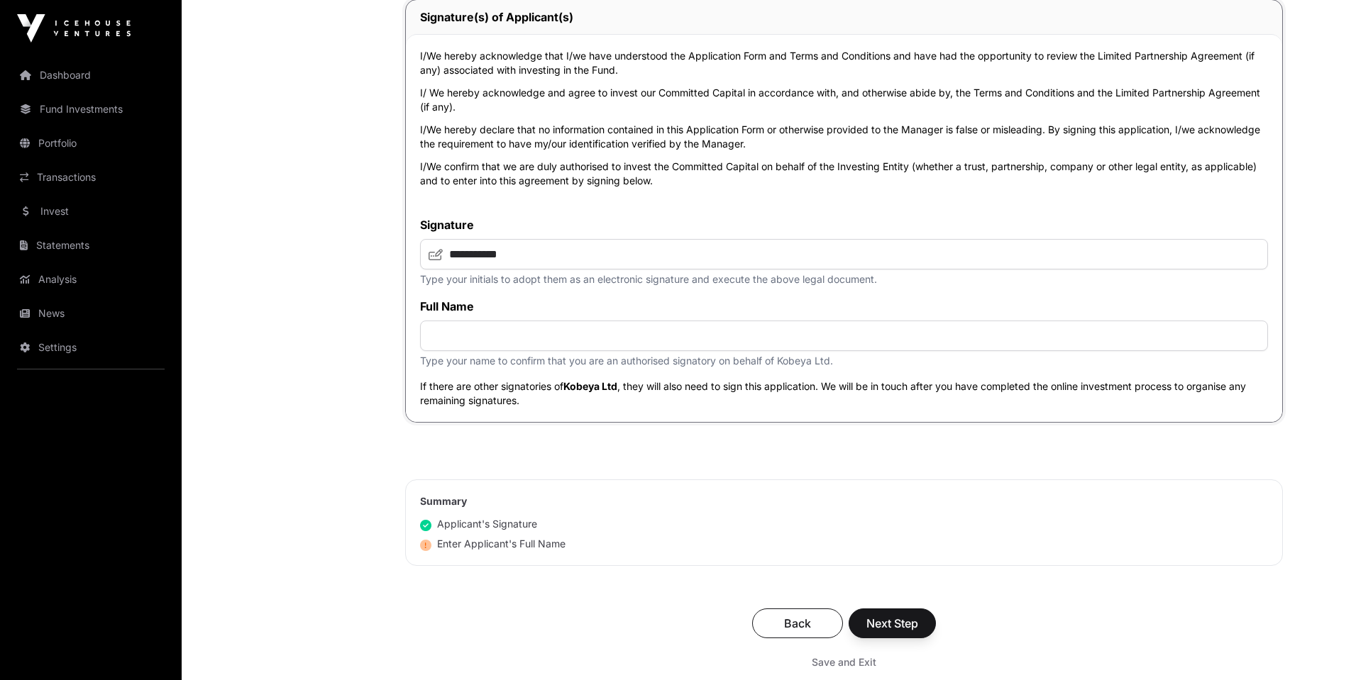
click at [506, 416] on div "**********" at bounding box center [844, 228] width 876 height 388
click at [454, 350] on input "text" at bounding box center [844, 336] width 848 height 31
click at [618, 340] on input "**********" at bounding box center [844, 336] width 848 height 31
type input "**********"
click at [745, 538] on div "Applicant's Signature Applicant's Full Name" at bounding box center [844, 534] width 848 height 34
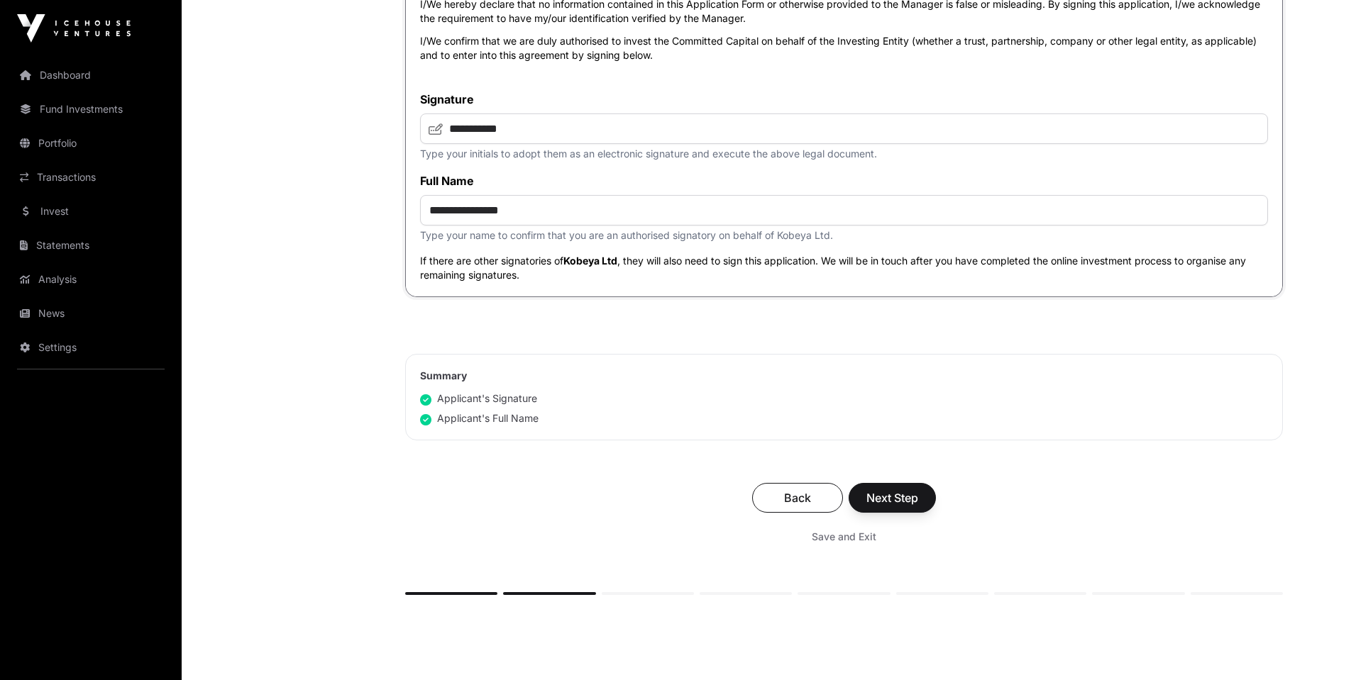
scroll to position [4914, 0]
click at [894, 493] on span "Next Step" at bounding box center [892, 495] width 52 height 17
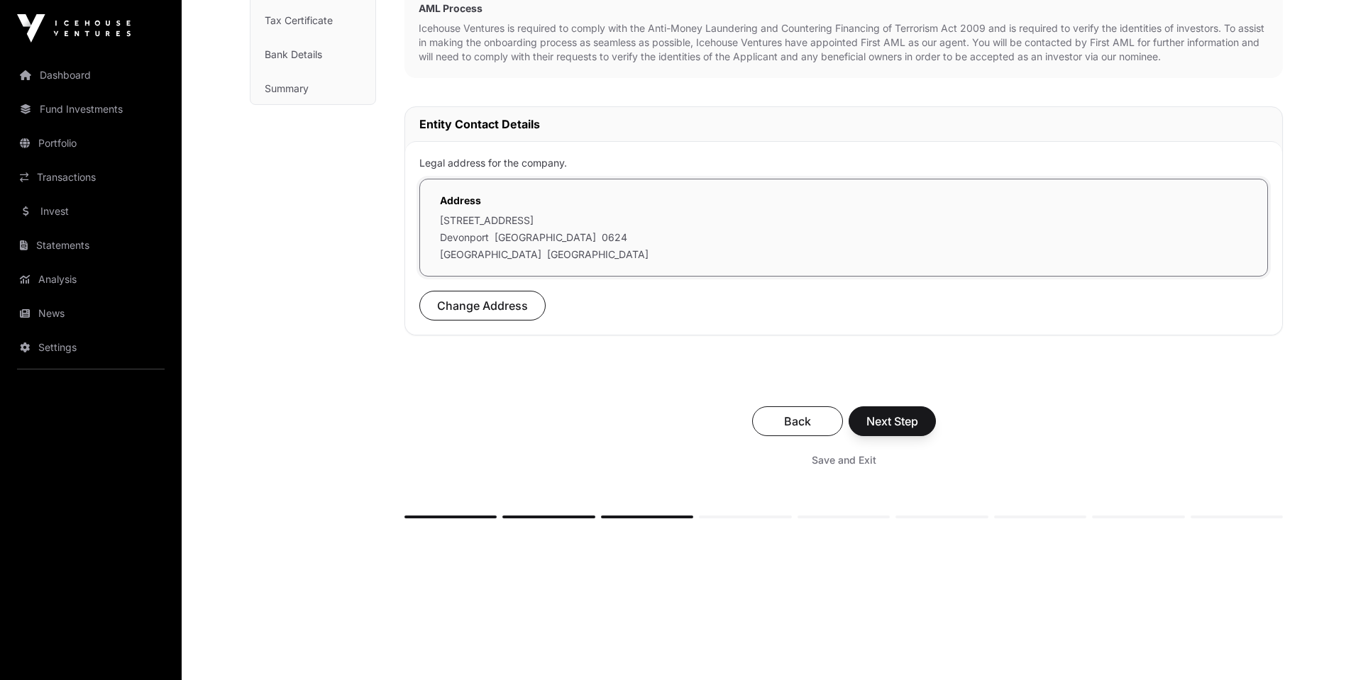
scroll to position [318, 0]
click at [898, 421] on span "Next Step" at bounding box center [892, 420] width 52 height 17
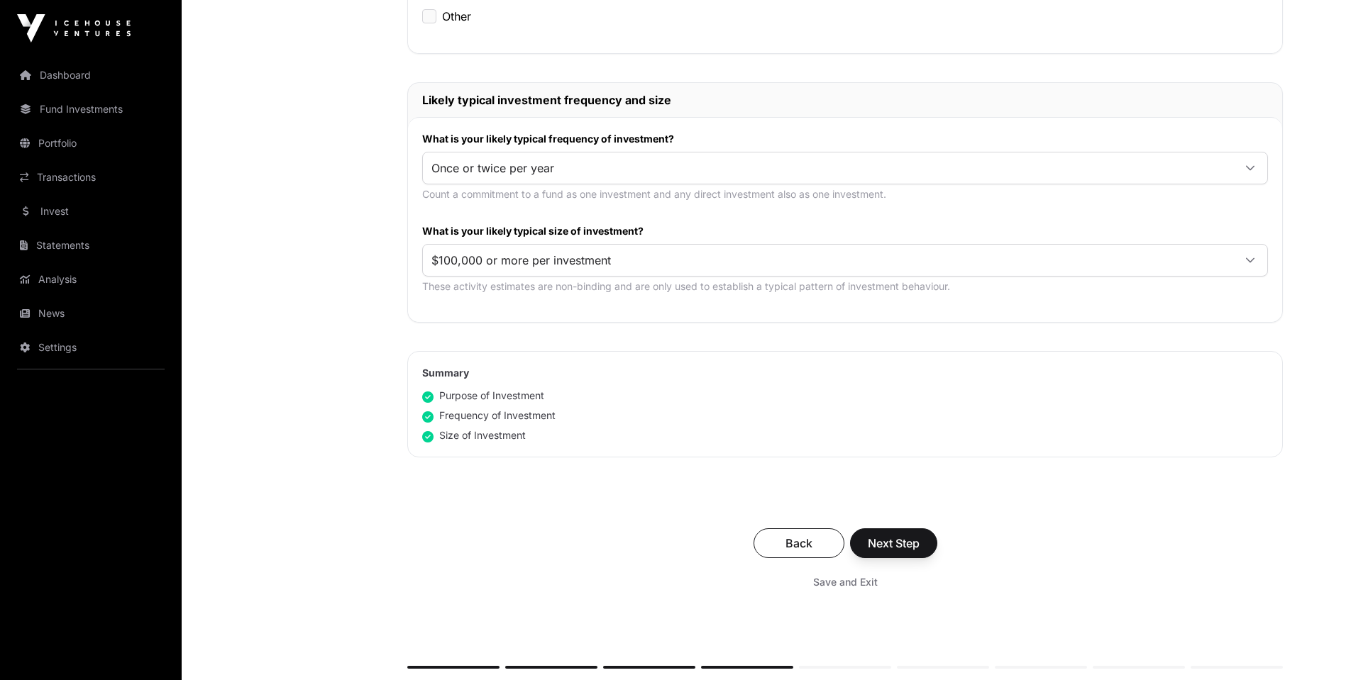
scroll to position [643, 0]
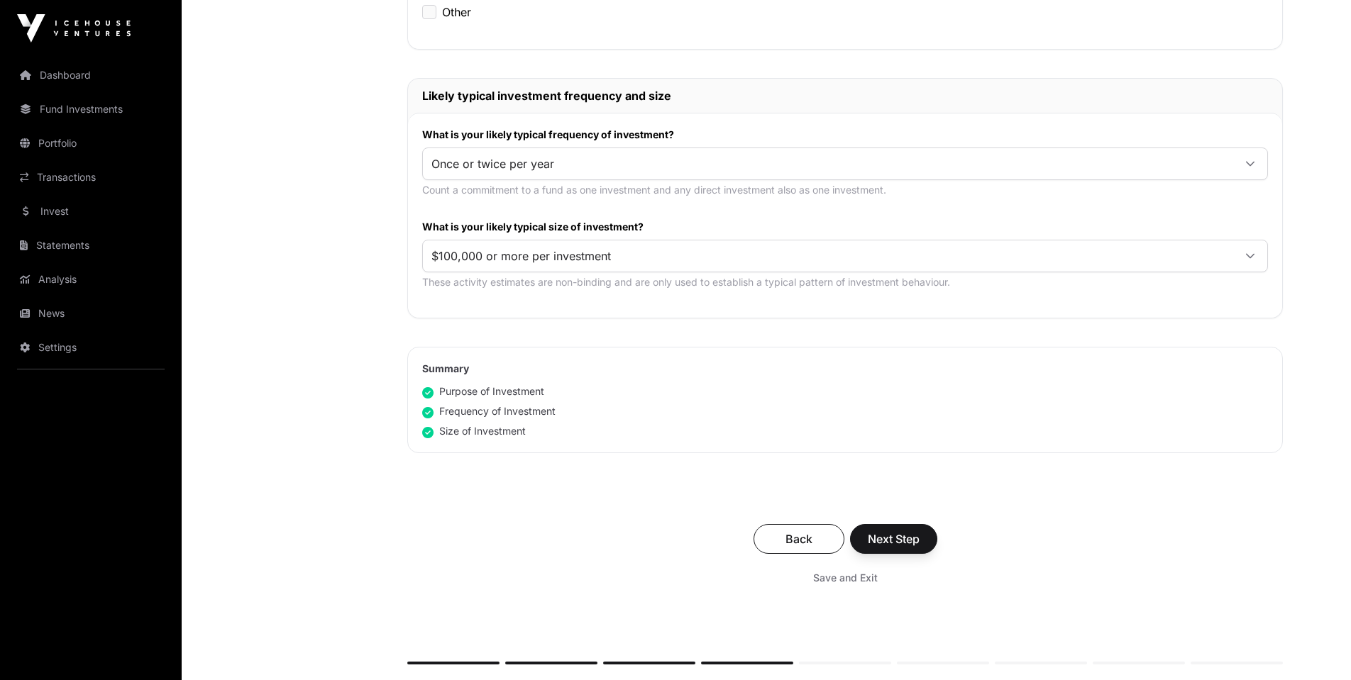
click at [890, 540] on span "Next Step" at bounding box center [894, 539] width 52 height 17
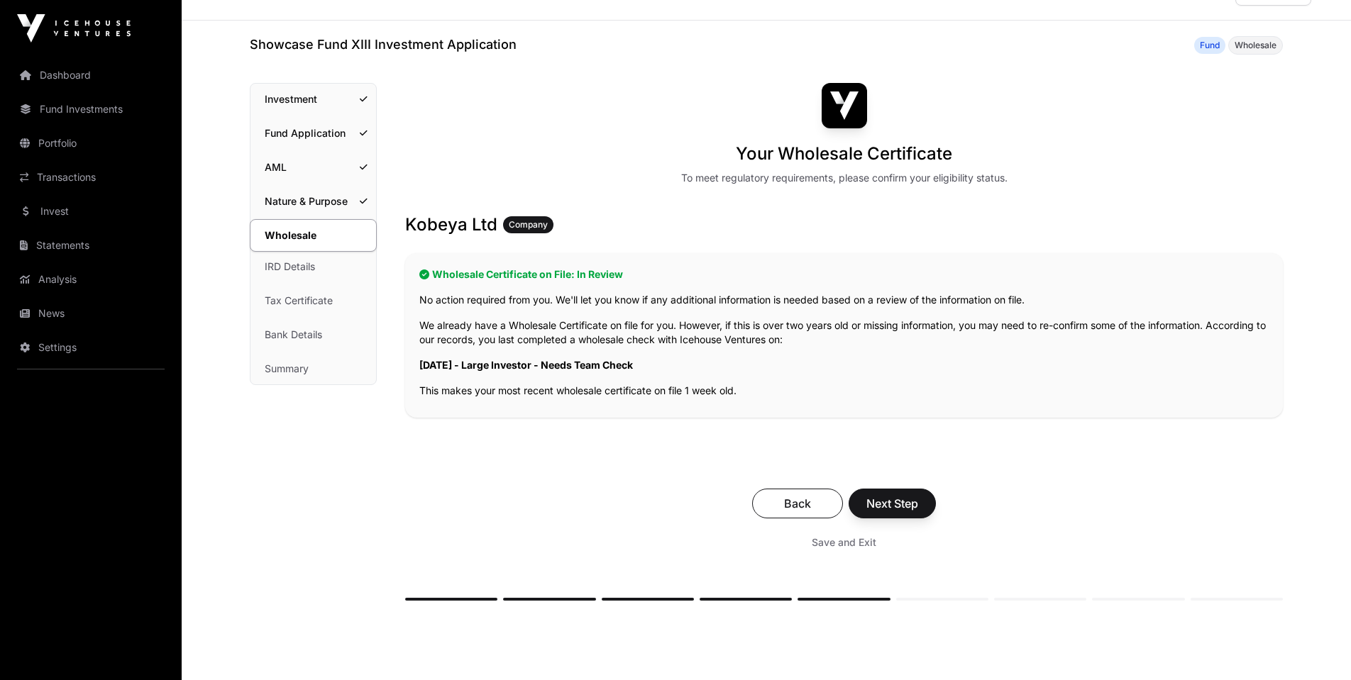
scroll to position [74, 0]
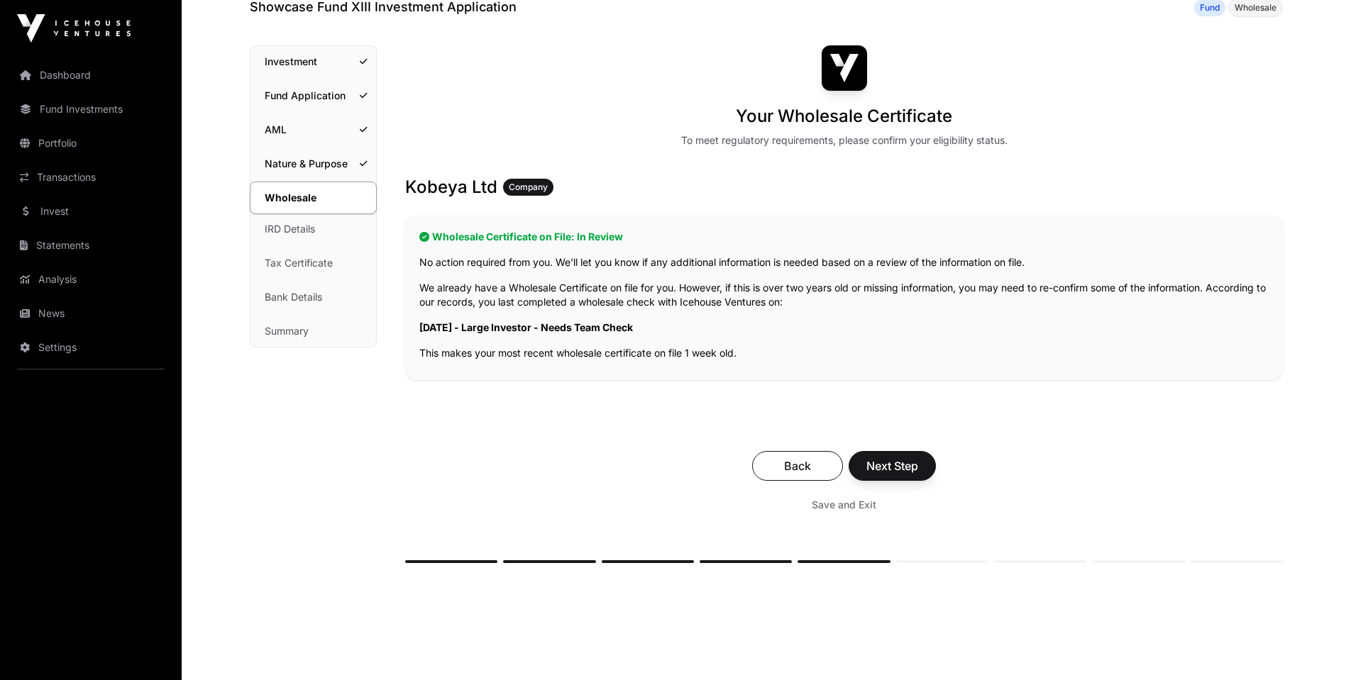
click at [902, 473] on span "Next Step" at bounding box center [892, 466] width 52 height 17
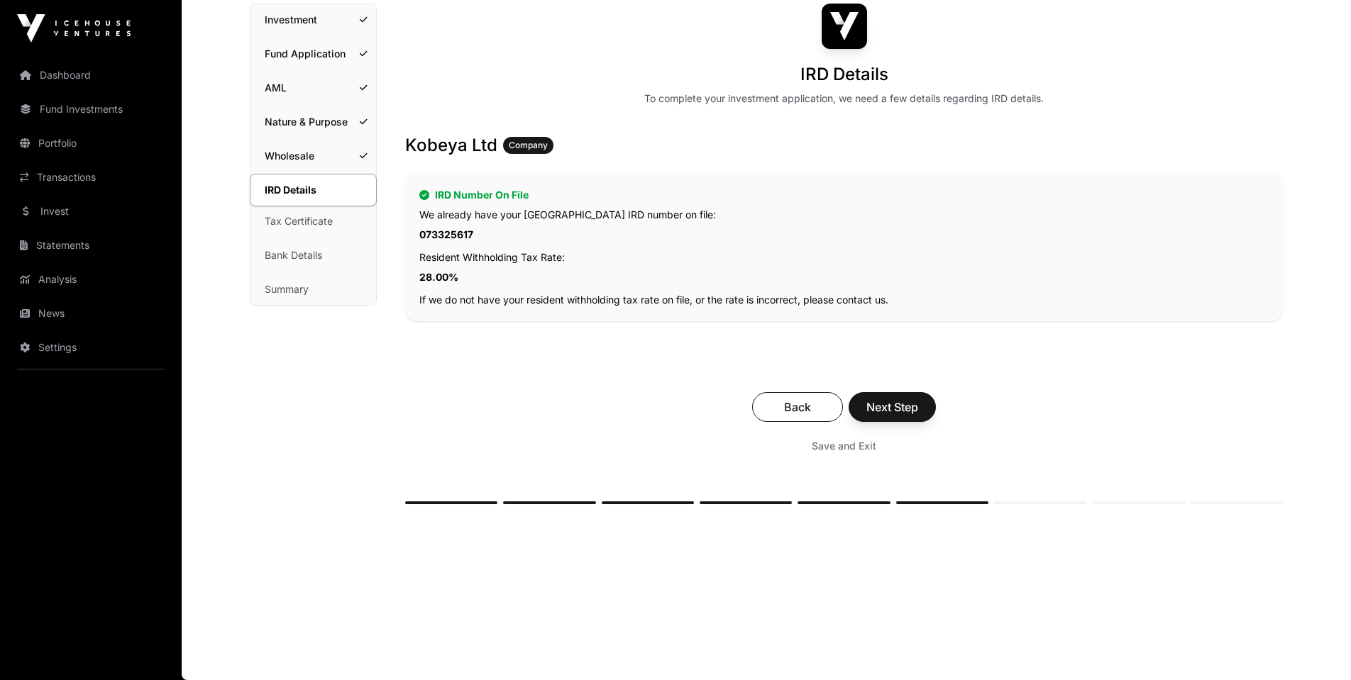
scroll to position [116, 0]
drag, startPoint x: 899, startPoint y: 411, endPoint x: 873, endPoint y: 399, distance: 28.9
click at [899, 411] on span "Next Step" at bounding box center [892, 407] width 52 height 17
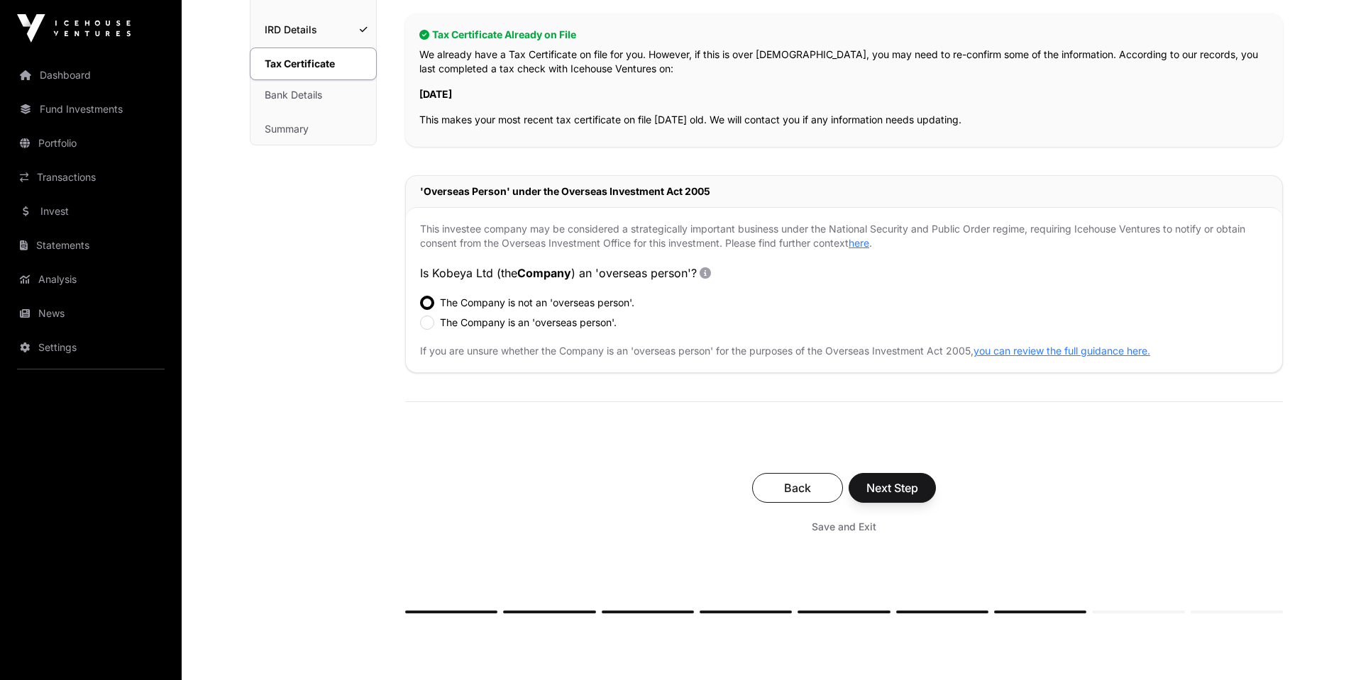
scroll to position [279, 0]
click at [877, 465] on div "Back Next Step Save and Exit" at bounding box center [843, 504] width 877 height 95
click at [895, 492] on span "Next Step" at bounding box center [892, 485] width 52 height 17
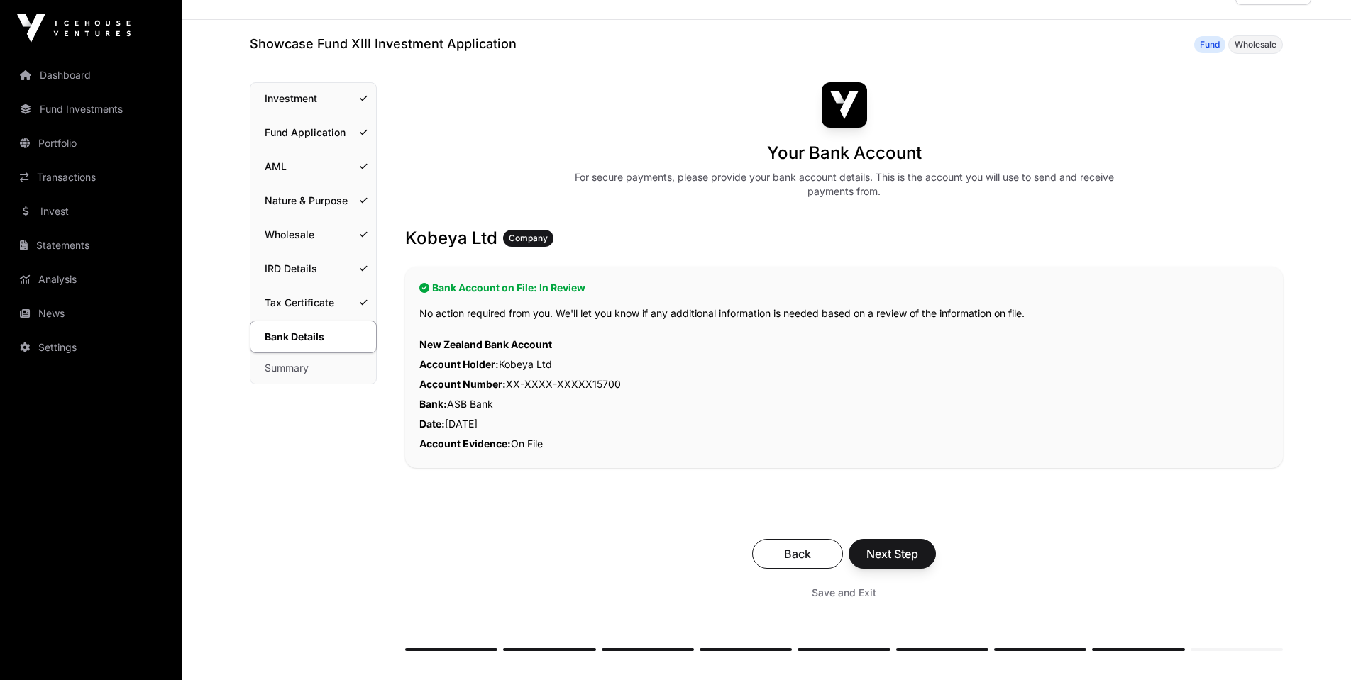
scroll to position [102, 0]
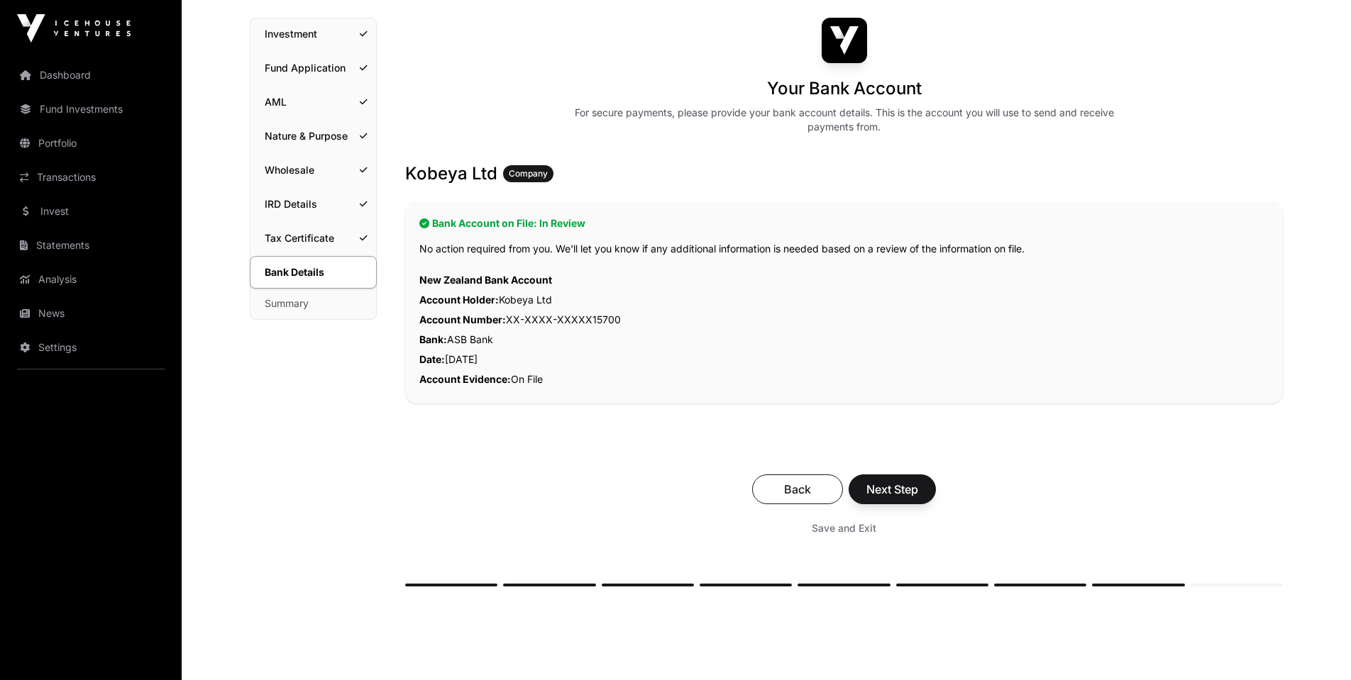
click at [895, 489] on span "Next Step" at bounding box center [892, 489] width 52 height 17
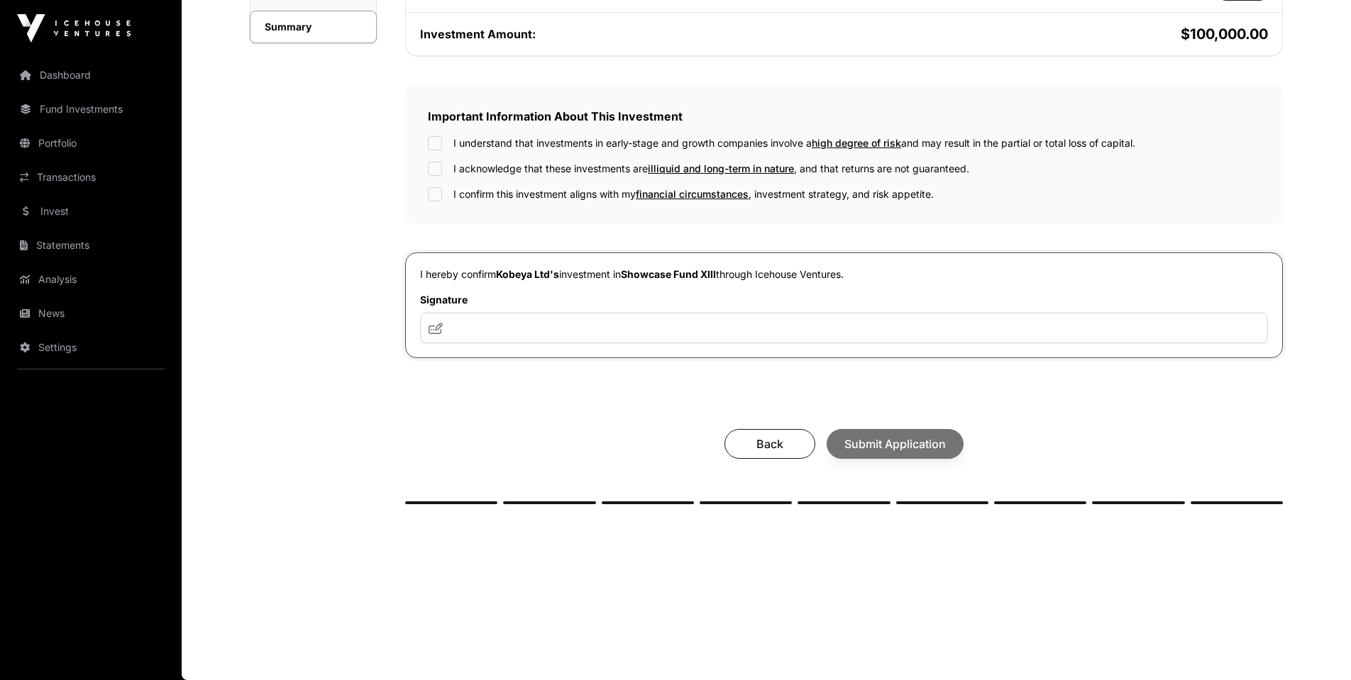
scroll to position [384, 0]
click at [528, 330] on input "text" at bounding box center [844, 328] width 848 height 31
click at [499, 326] on input "**********" at bounding box center [844, 328] width 848 height 31
type input "**********"
click at [559, 402] on div "**********" at bounding box center [843, 121] width 877 height 766
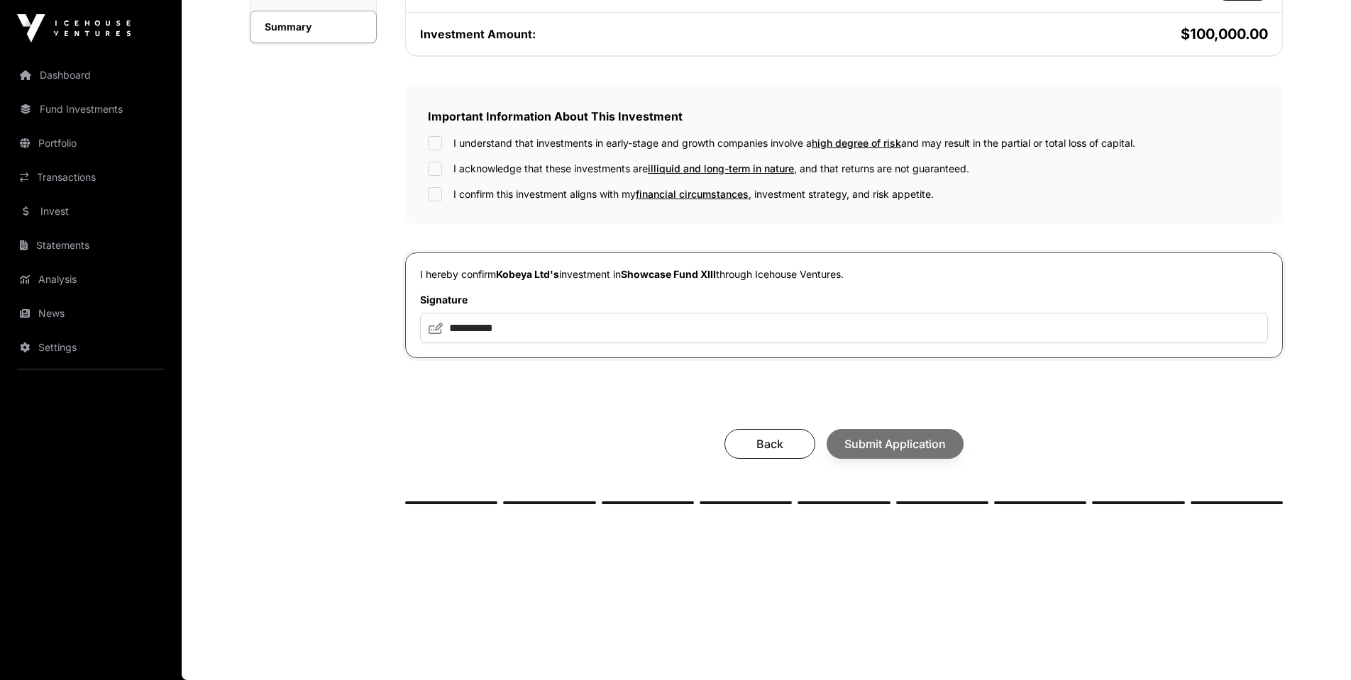
click at [906, 440] on div "Back Submit Application" at bounding box center [843, 444] width 849 height 30
click at [626, 321] on input "**********" at bounding box center [844, 328] width 848 height 31
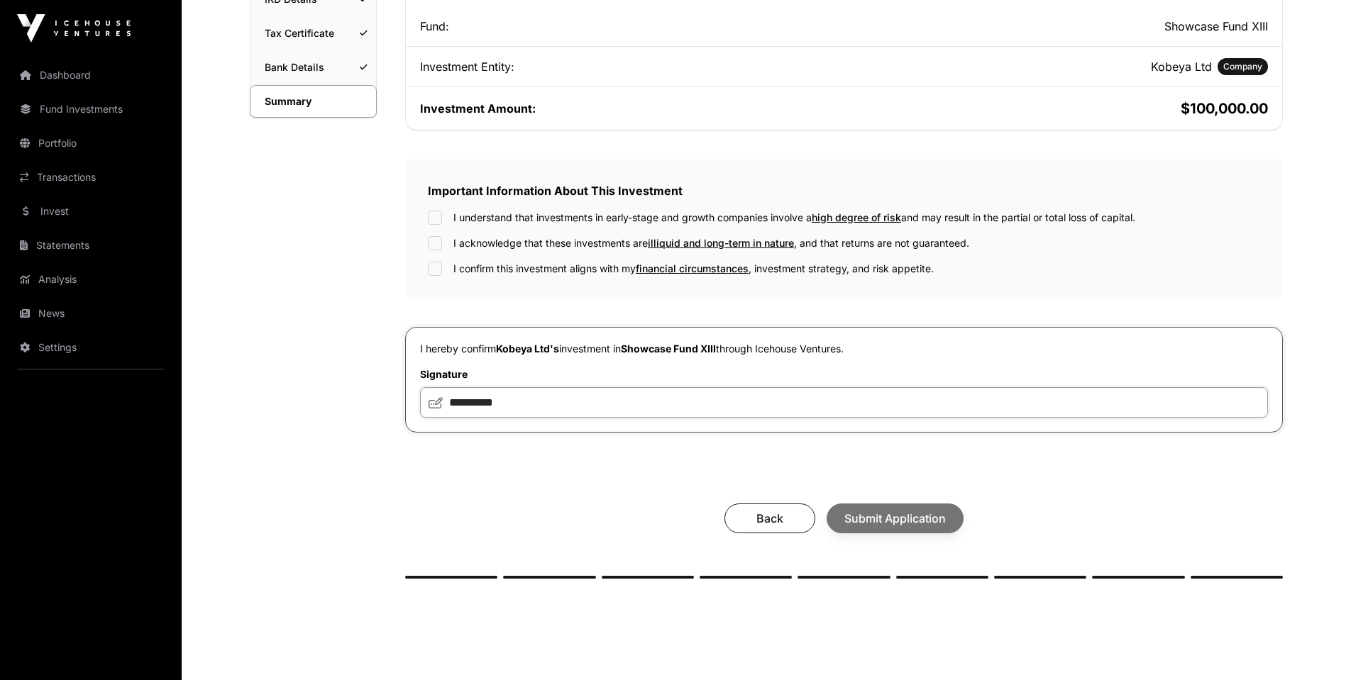
scroll to position [298, 0]
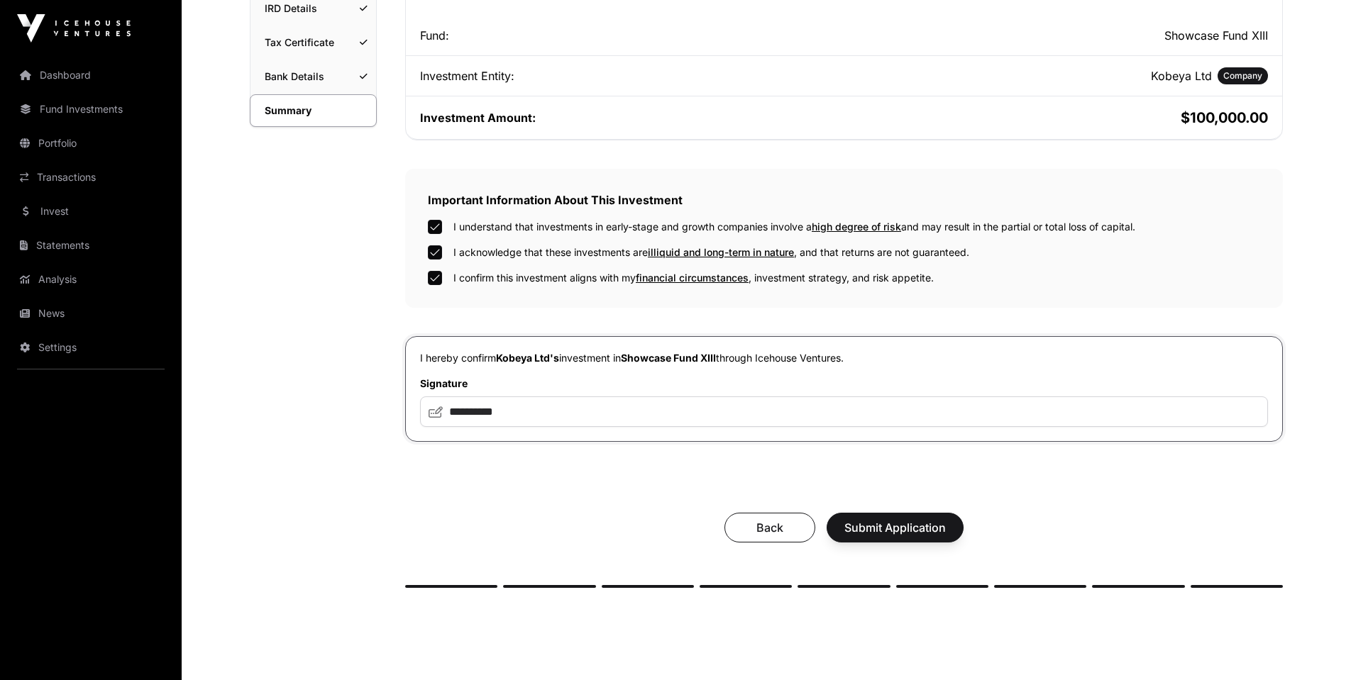
drag, startPoint x: 882, startPoint y: 526, endPoint x: 882, endPoint y: 519, distance: 7.8
click at [882, 526] on span "Submit Application" at bounding box center [894, 527] width 101 height 17
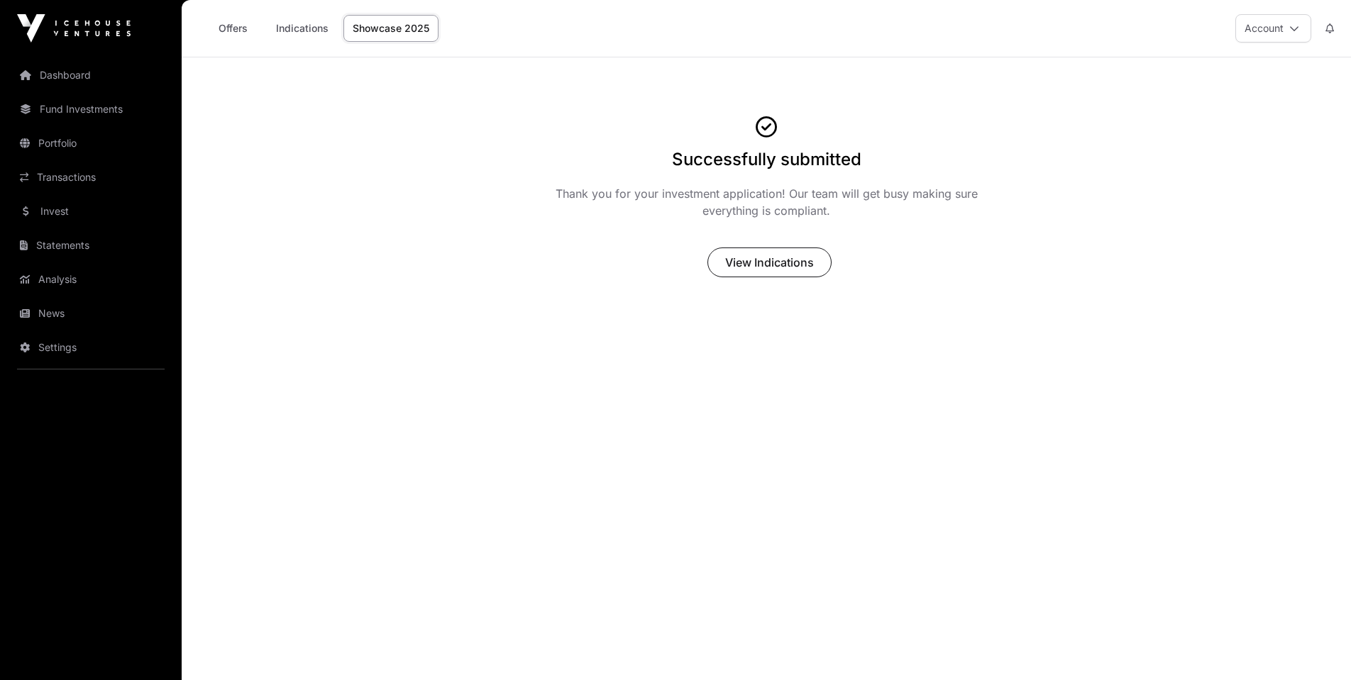
click at [758, 267] on span "View Indications" at bounding box center [769, 262] width 89 height 17
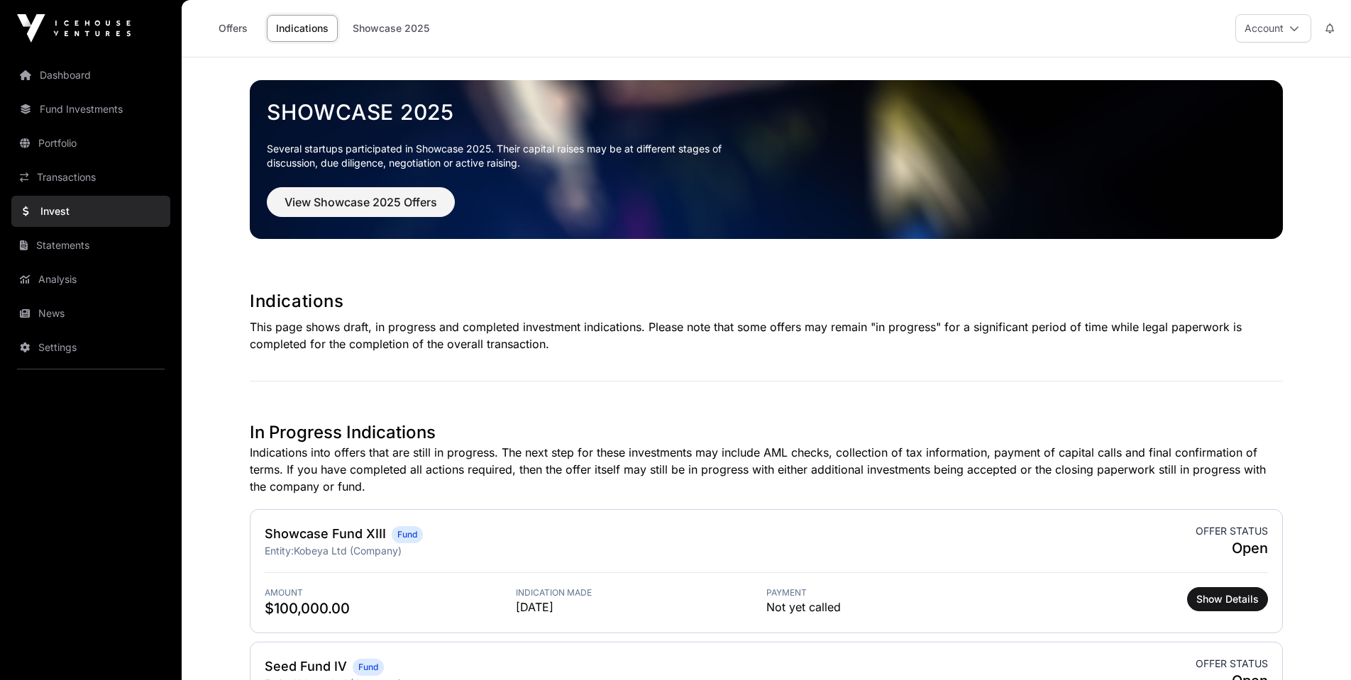
click at [233, 32] on link "Offers" at bounding box center [232, 28] width 57 height 27
